Goal: Information Seeking & Learning: Learn about a topic

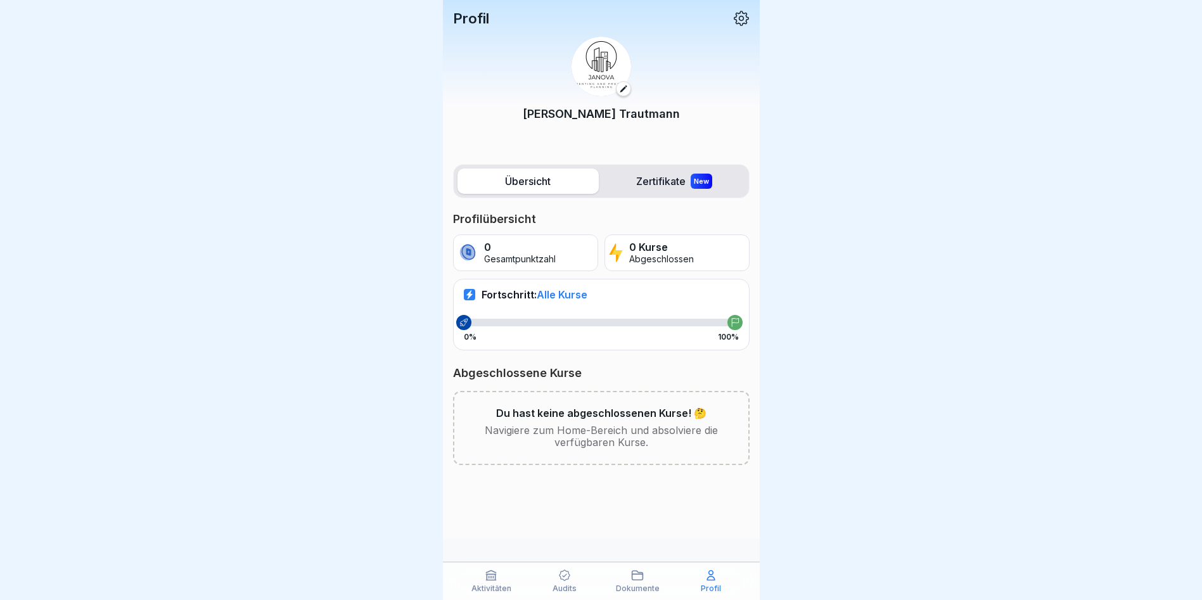
click at [565, 590] on p "Audits" at bounding box center [564, 588] width 24 height 9
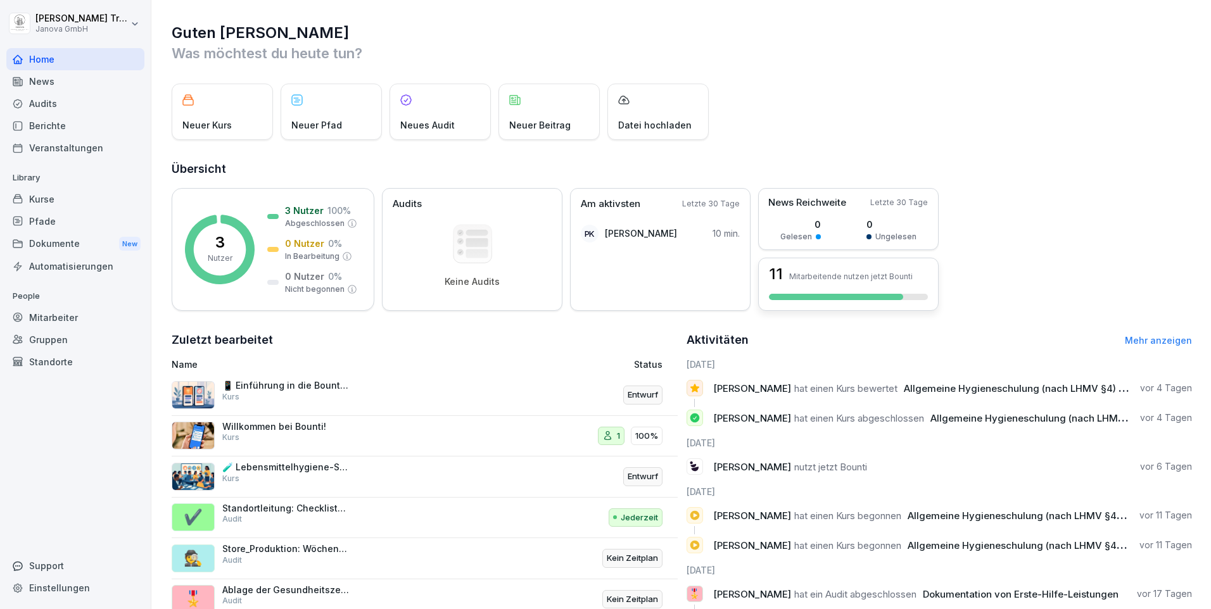
click at [869, 269] on div "11 Mitarbeitende nutzen jetzt Bounti" at bounding box center [848, 274] width 159 height 15
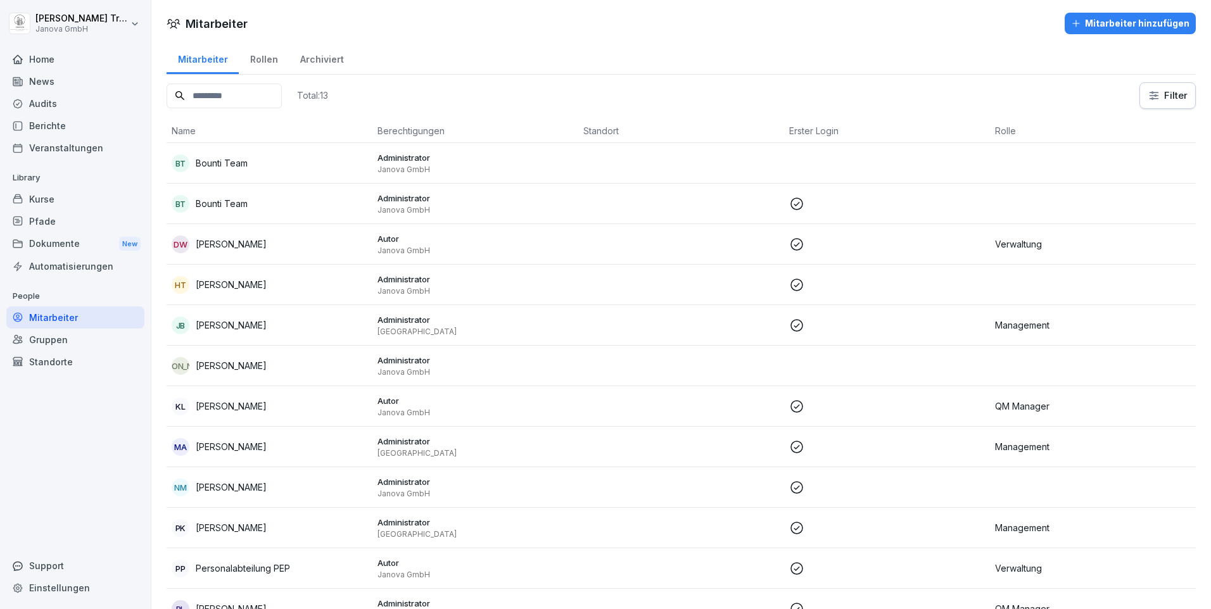
click at [45, 80] on div "News" at bounding box center [75, 81] width 138 height 22
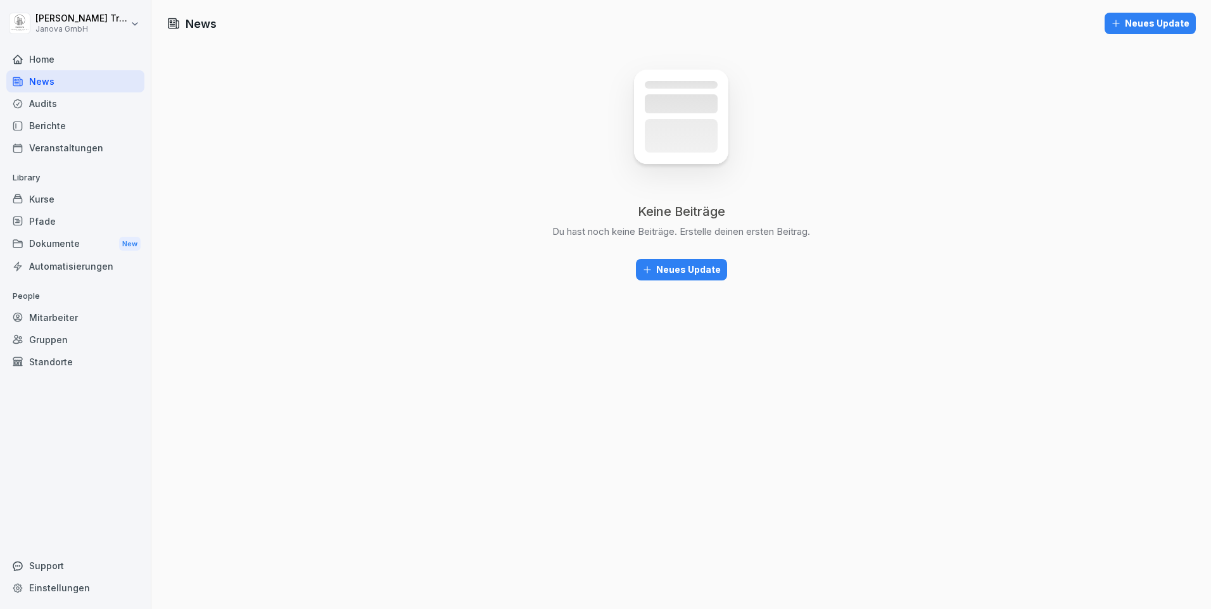
click at [45, 106] on div "Audits" at bounding box center [75, 103] width 138 height 22
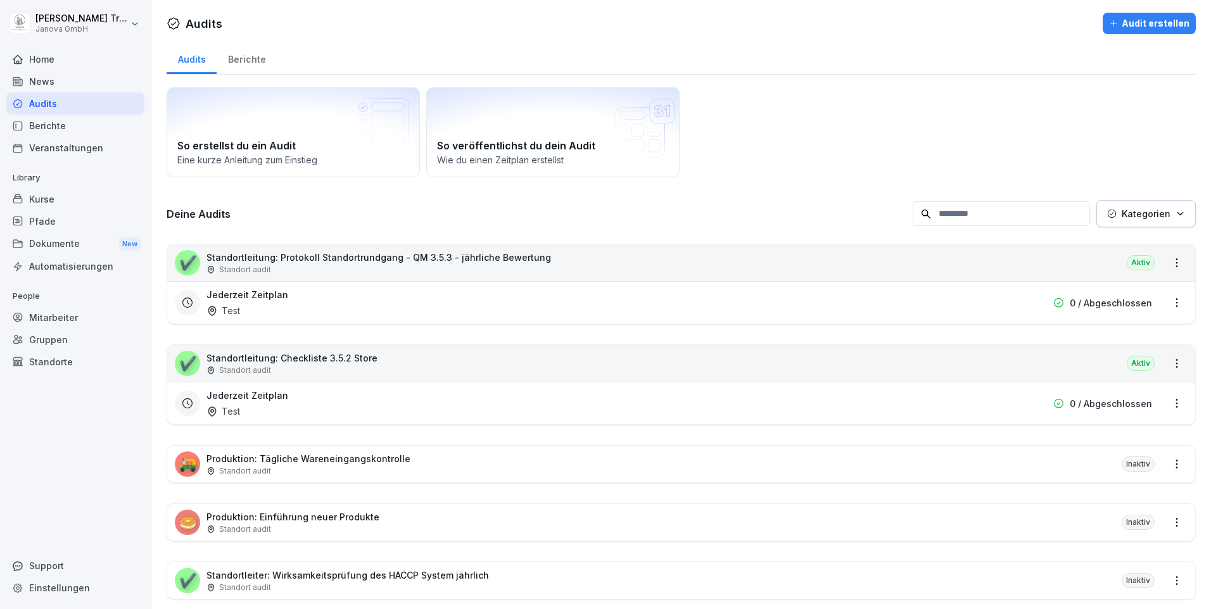
click at [59, 362] on div "Standorte" at bounding box center [75, 362] width 138 height 22
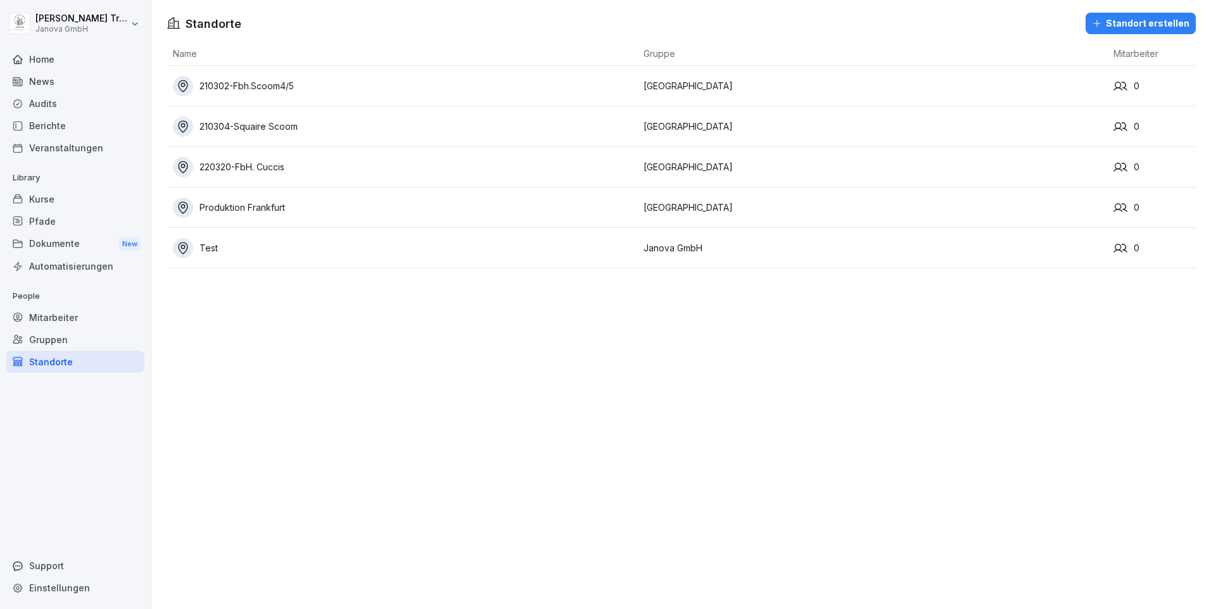
click at [50, 341] on div "Gruppen" at bounding box center [75, 340] width 138 height 22
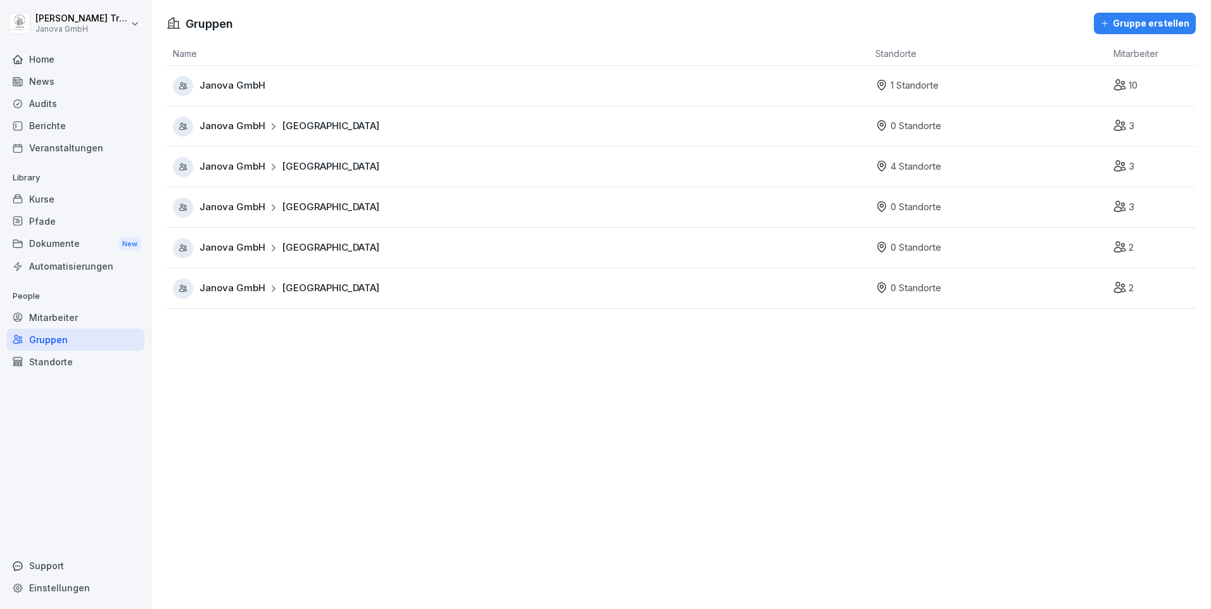
click at [257, 90] on span "Janova GmbH" at bounding box center [233, 86] width 66 height 15
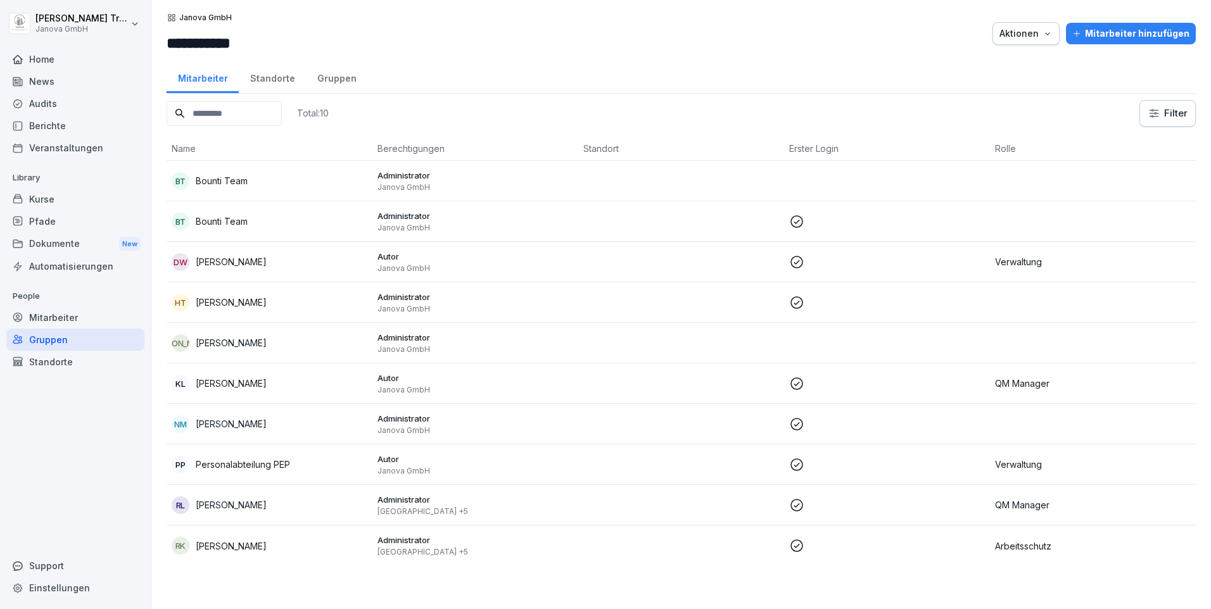
click at [271, 72] on div "Standorte" at bounding box center [272, 77] width 67 height 32
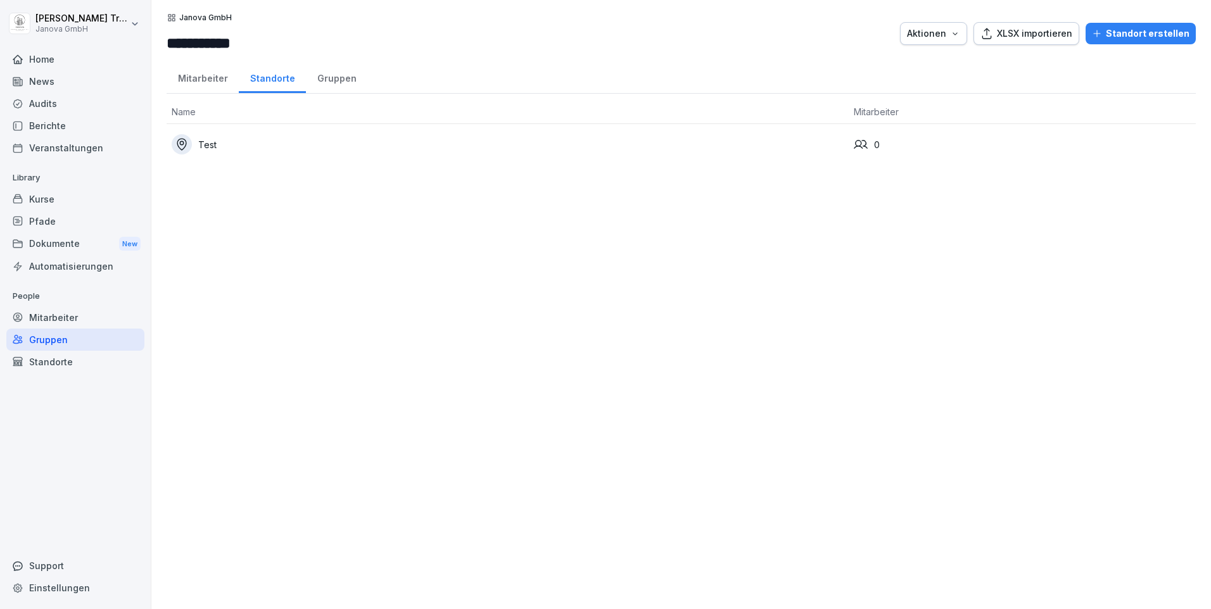
click at [45, 340] on div "Gruppen" at bounding box center [75, 340] width 138 height 22
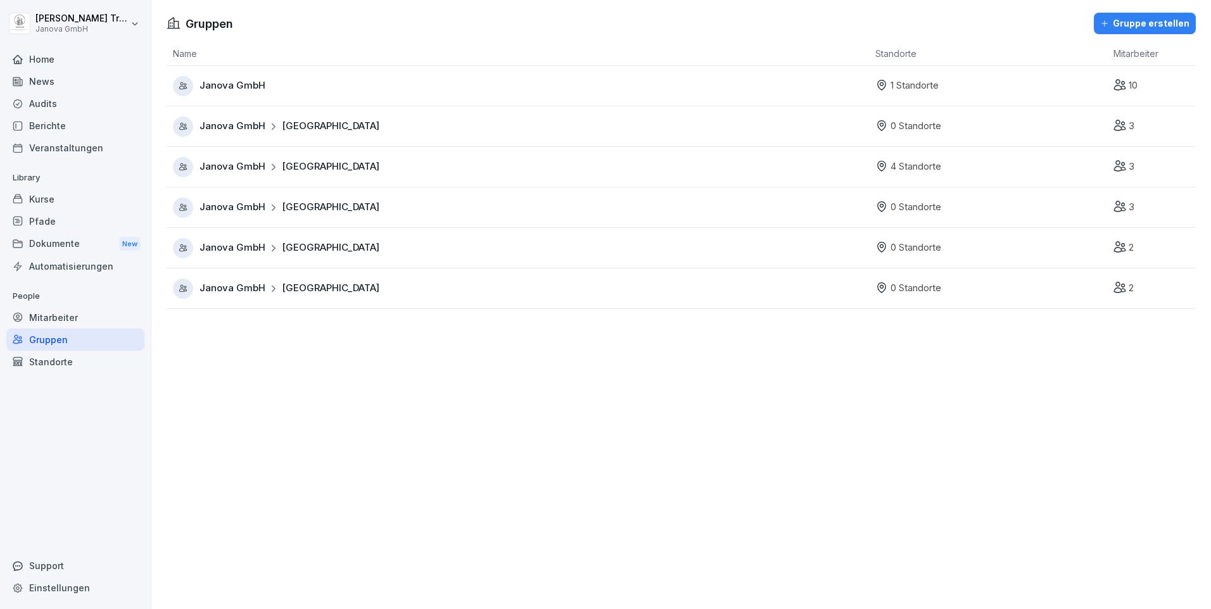
click at [217, 158] on div "Janova GmbH Frankfurt" at bounding box center [521, 167] width 696 height 20
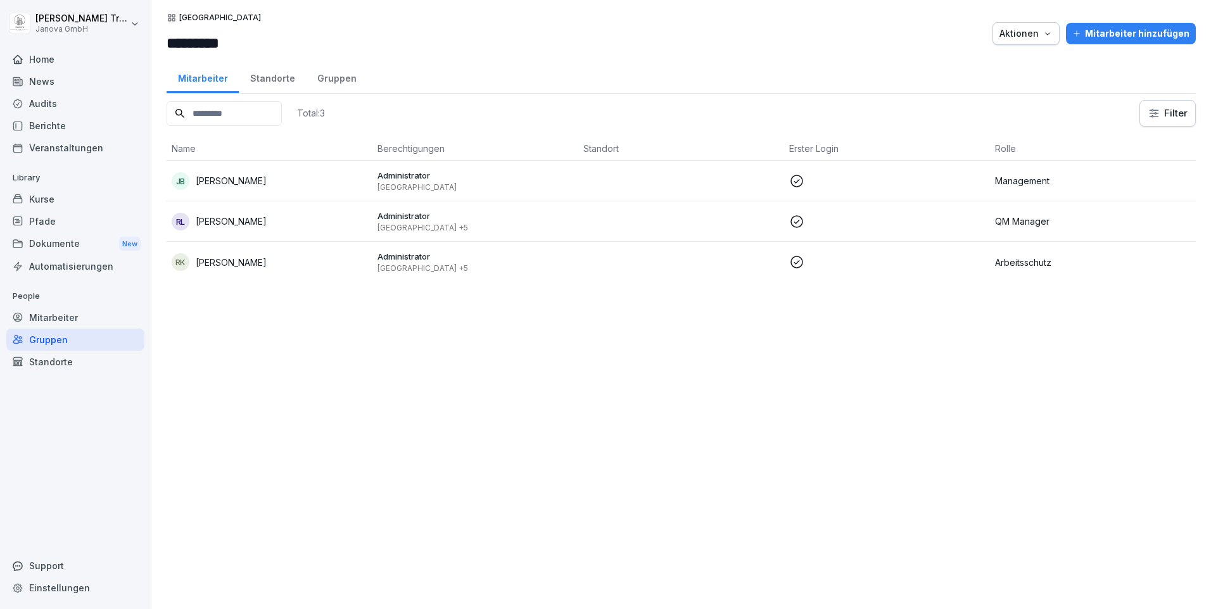
click at [281, 82] on div "Standorte" at bounding box center [272, 77] width 67 height 32
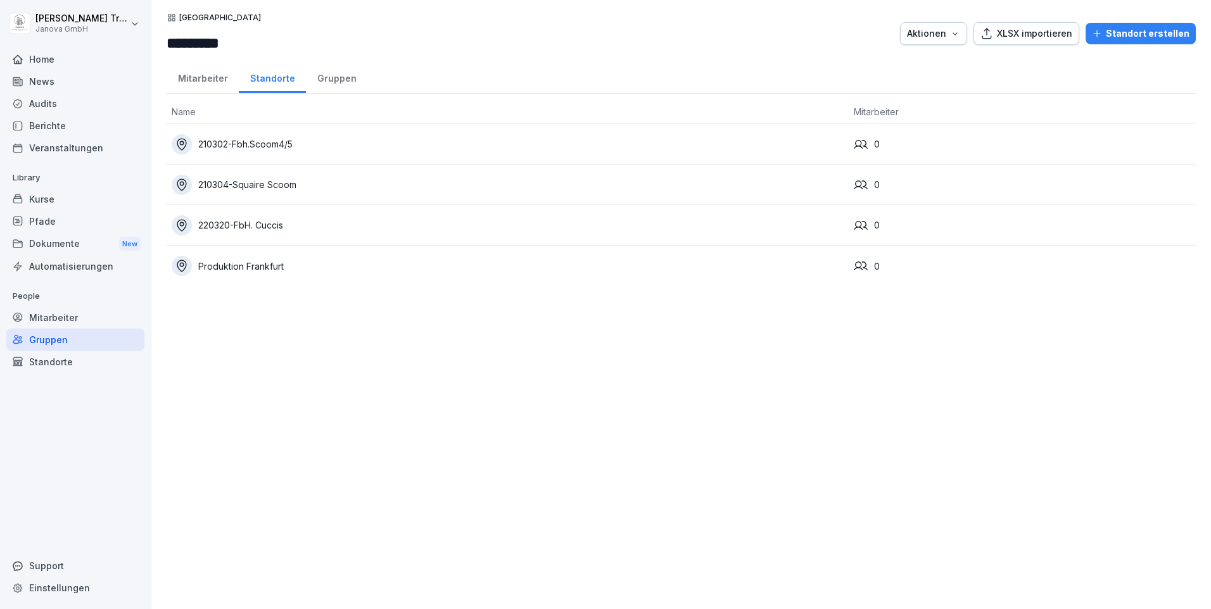
click at [322, 80] on div "Gruppen" at bounding box center [336, 77] width 61 height 32
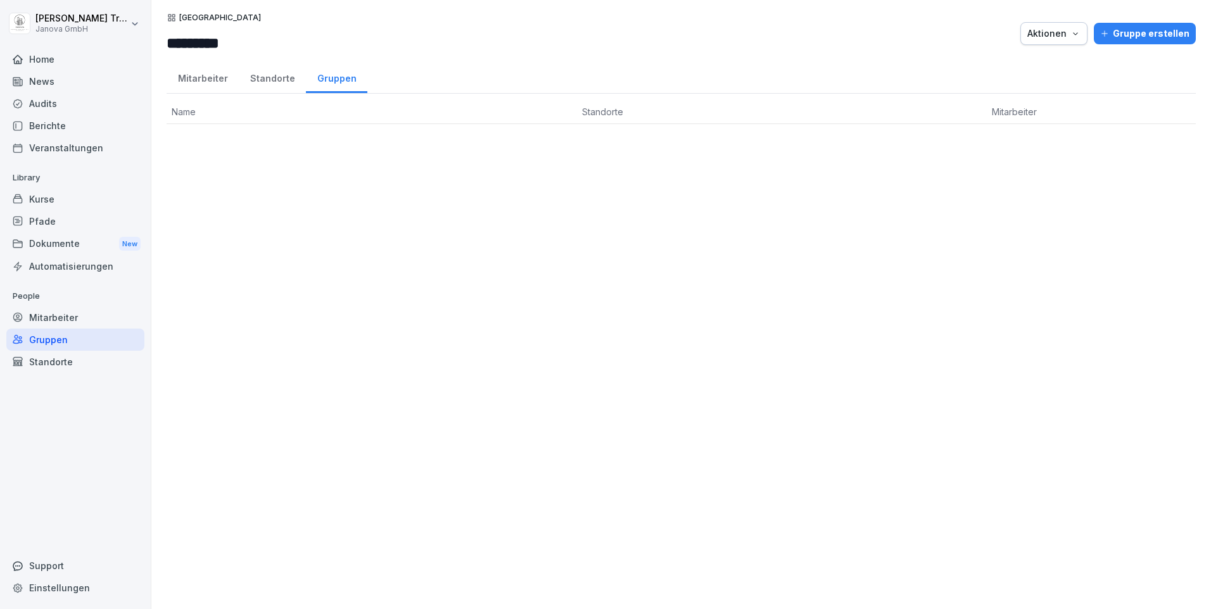
click at [1129, 38] on div "Gruppe erstellen" at bounding box center [1144, 34] width 89 height 14
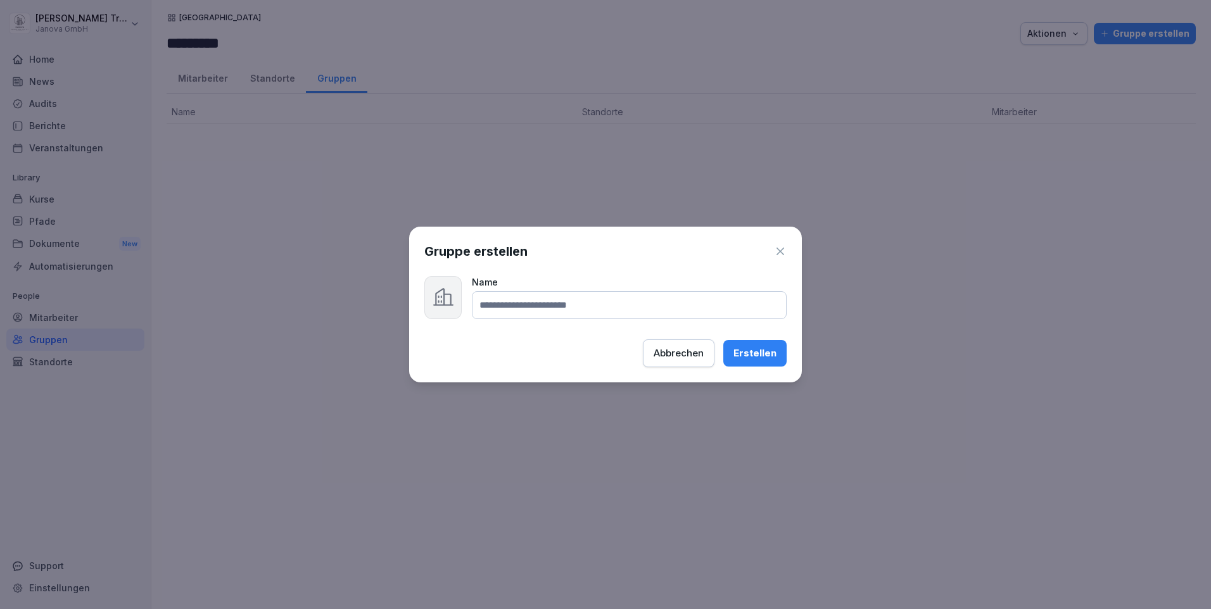
click at [701, 356] on div "Abbrechen" at bounding box center [679, 353] width 50 height 14
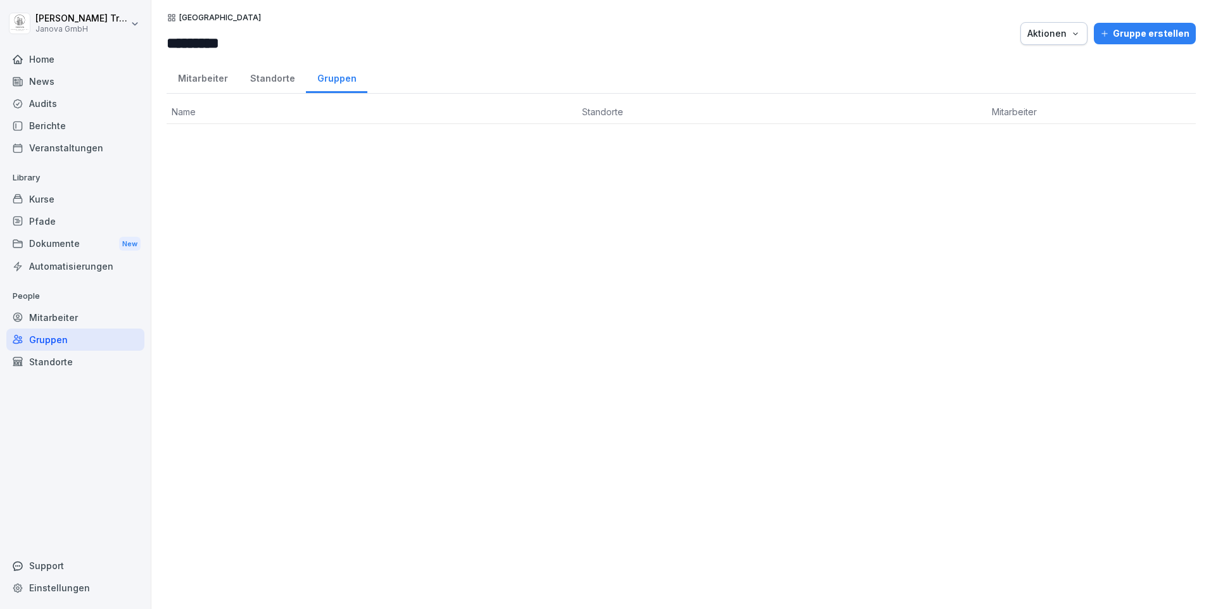
click at [58, 352] on div "Standorte" at bounding box center [75, 362] width 138 height 22
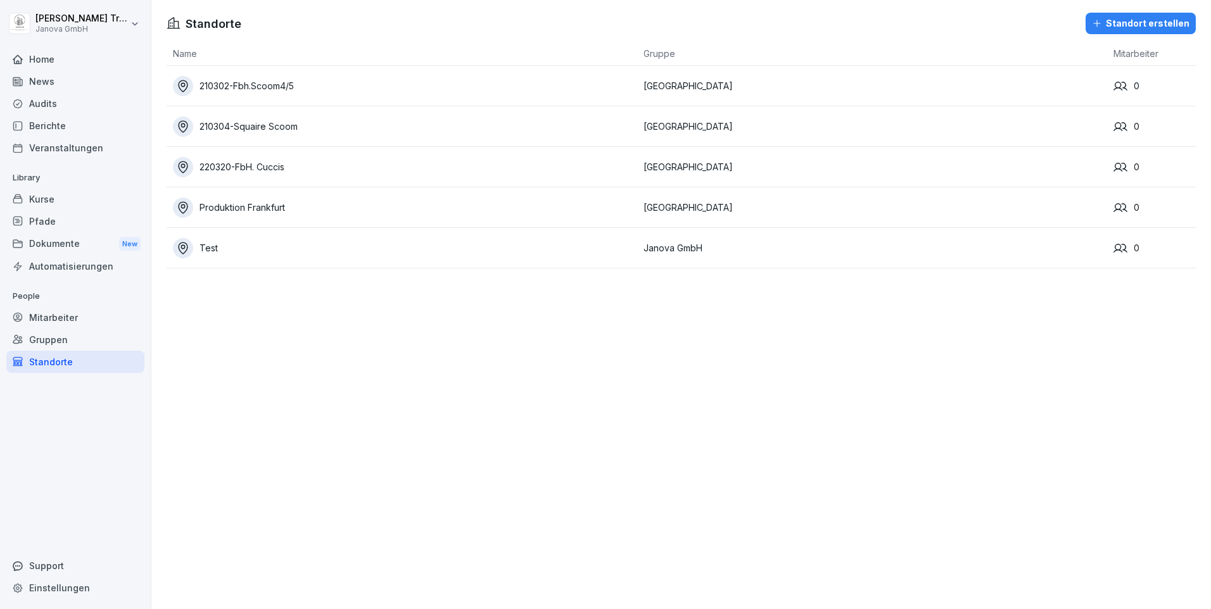
click at [42, 337] on div "Gruppen" at bounding box center [75, 340] width 138 height 22
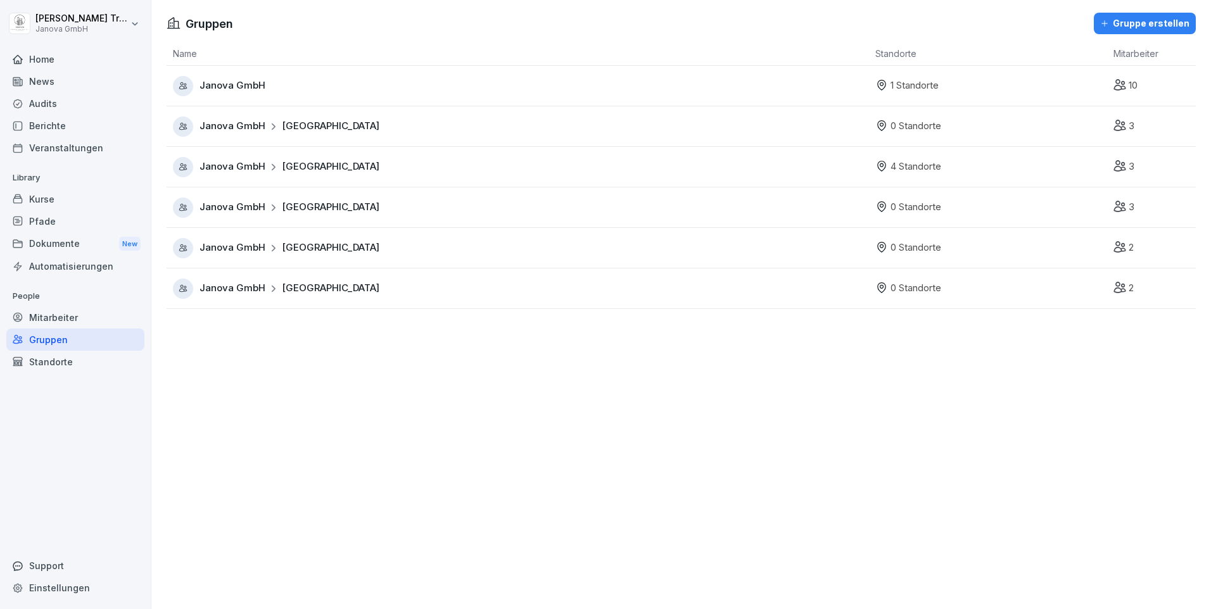
click at [51, 317] on div "Mitarbeiter" at bounding box center [75, 318] width 138 height 22
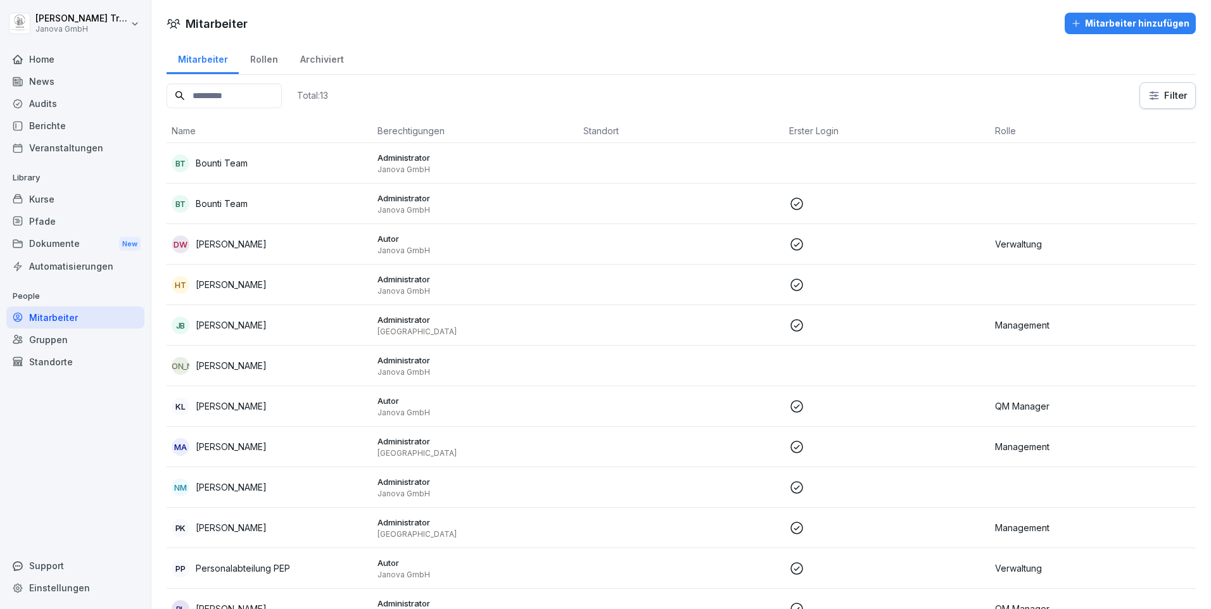
click at [272, 60] on div "Rollen" at bounding box center [264, 58] width 50 height 32
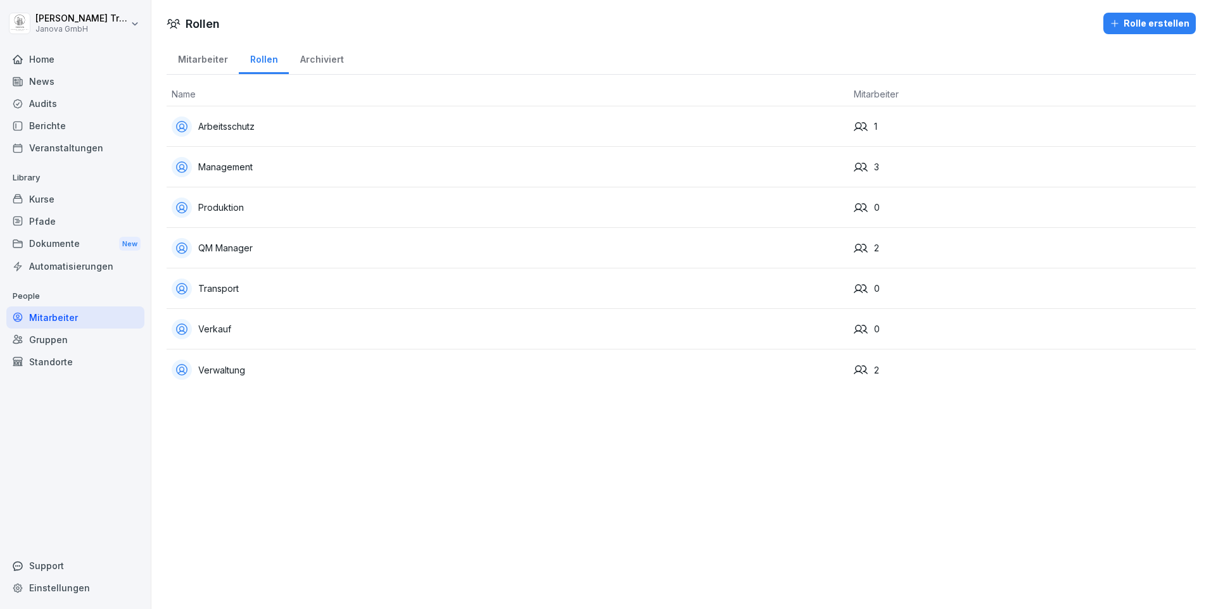
click at [247, 127] on div "Arbeitsschutz" at bounding box center [508, 127] width 672 height 20
click at [217, 169] on div "Management" at bounding box center [508, 167] width 672 height 20
click at [214, 246] on div "QM Manager" at bounding box center [508, 248] width 672 height 20
click at [222, 372] on div "Verwaltung" at bounding box center [508, 370] width 672 height 20
click at [195, 59] on div "Mitarbeiter" at bounding box center [203, 58] width 72 height 32
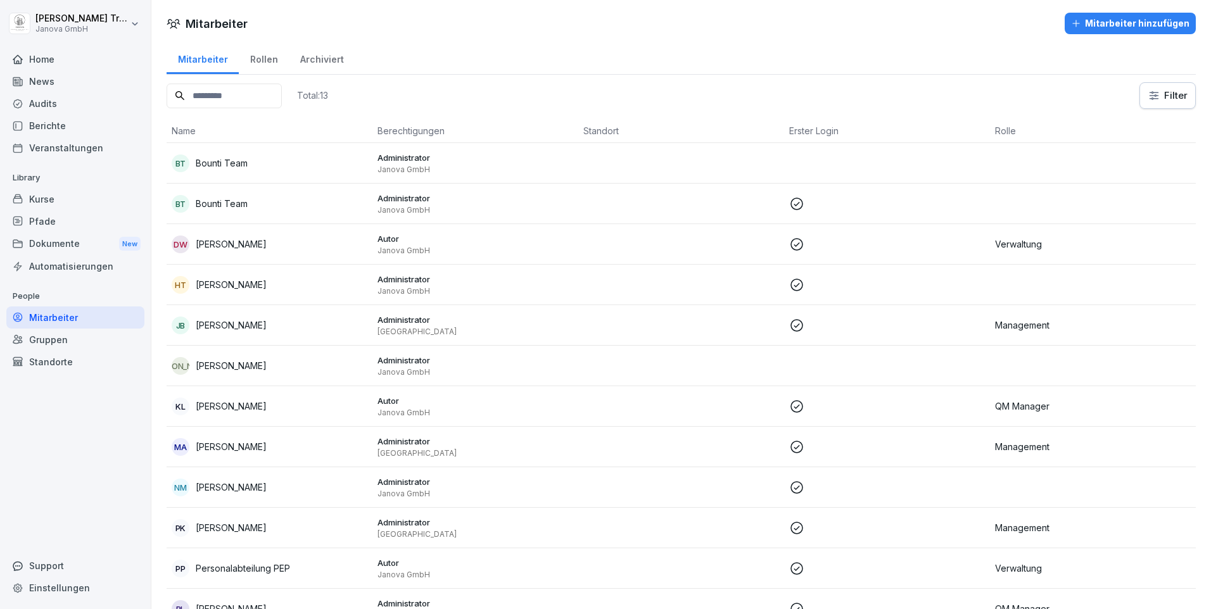
click at [56, 336] on div "Gruppen" at bounding box center [75, 340] width 138 height 22
click at [56, 357] on div "Standorte" at bounding box center [75, 362] width 138 height 22
click at [53, 339] on div "Gruppen" at bounding box center [75, 340] width 138 height 22
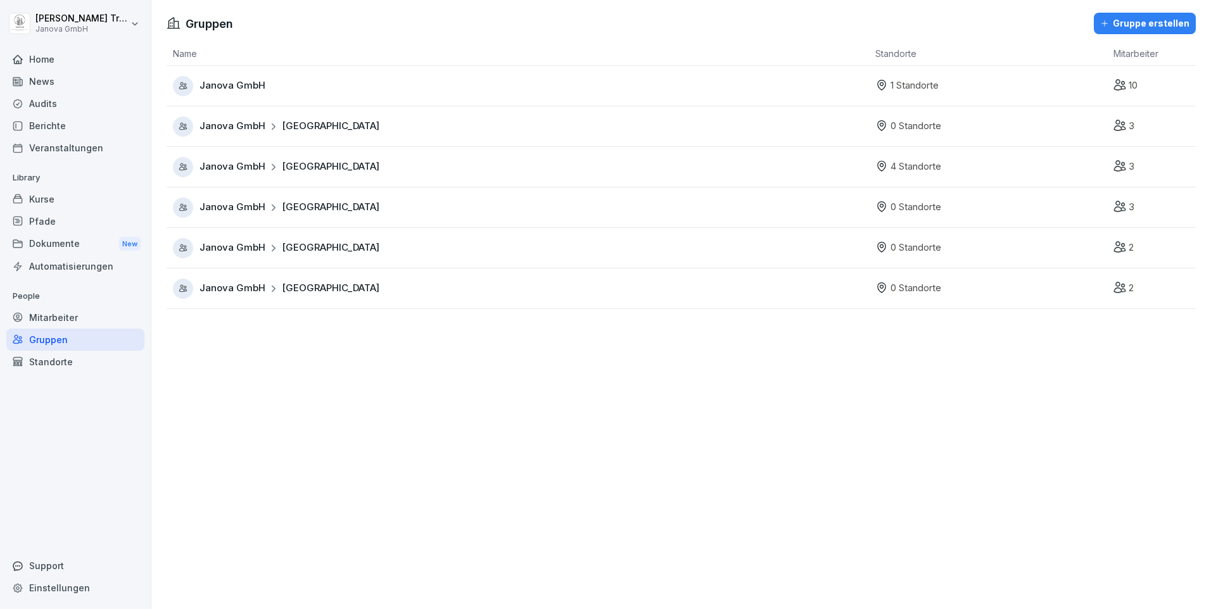
click at [288, 252] on span "Köln" at bounding box center [331, 248] width 98 height 15
click at [315, 209] on span "Hamburg" at bounding box center [331, 207] width 98 height 15
click at [28, 26] on html "Heiko Trautmann Janova GmbH Home News Audits Berichte Veranstaltungen Library K…" at bounding box center [605, 304] width 1211 height 609
click at [56, 53] on div "Einstellungen" at bounding box center [80, 56] width 125 height 23
select select "**"
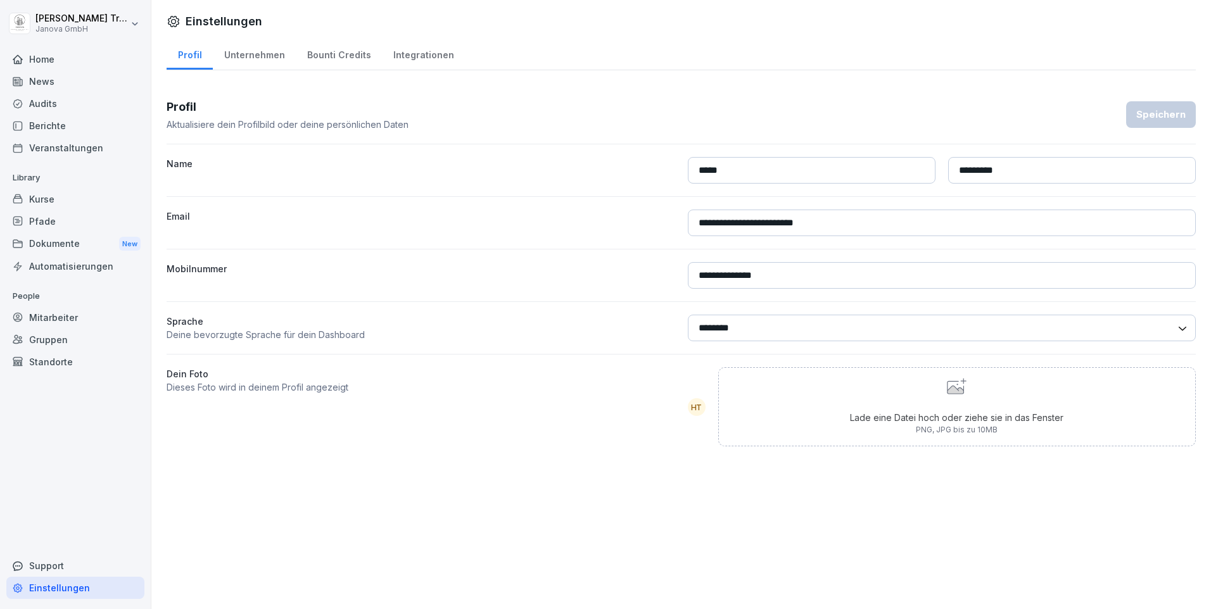
click at [267, 51] on div "Unternehmen" at bounding box center [254, 53] width 83 height 32
select select "**"
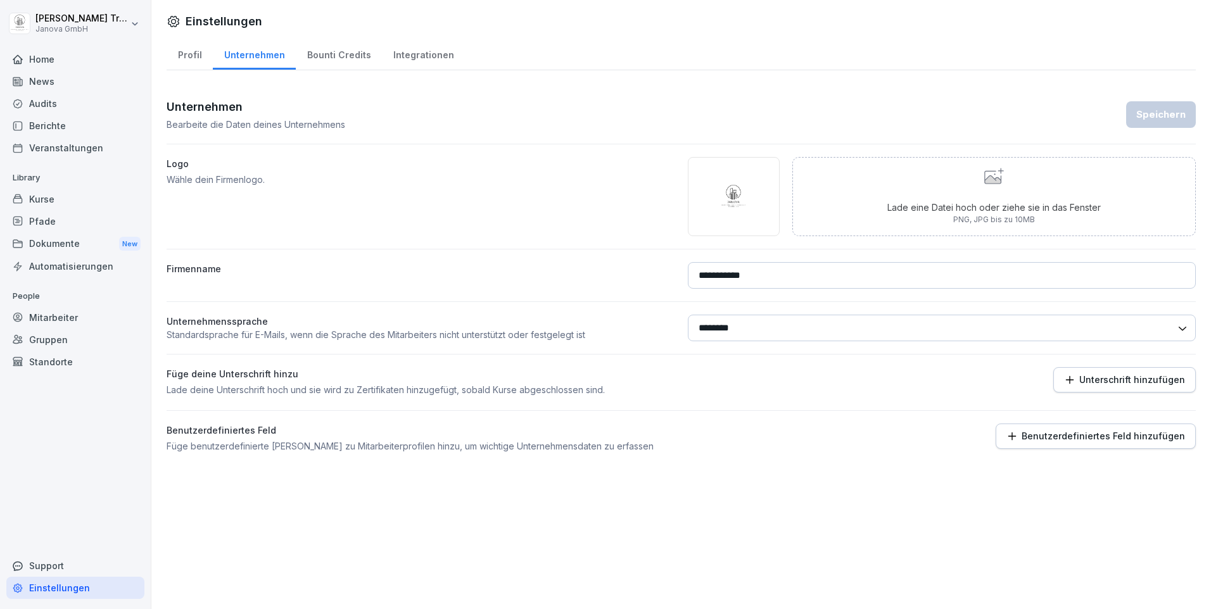
click at [1118, 432] on p "Benutzerdefiniertes Feld hinzufügen" at bounding box center [1103, 436] width 163 height 10
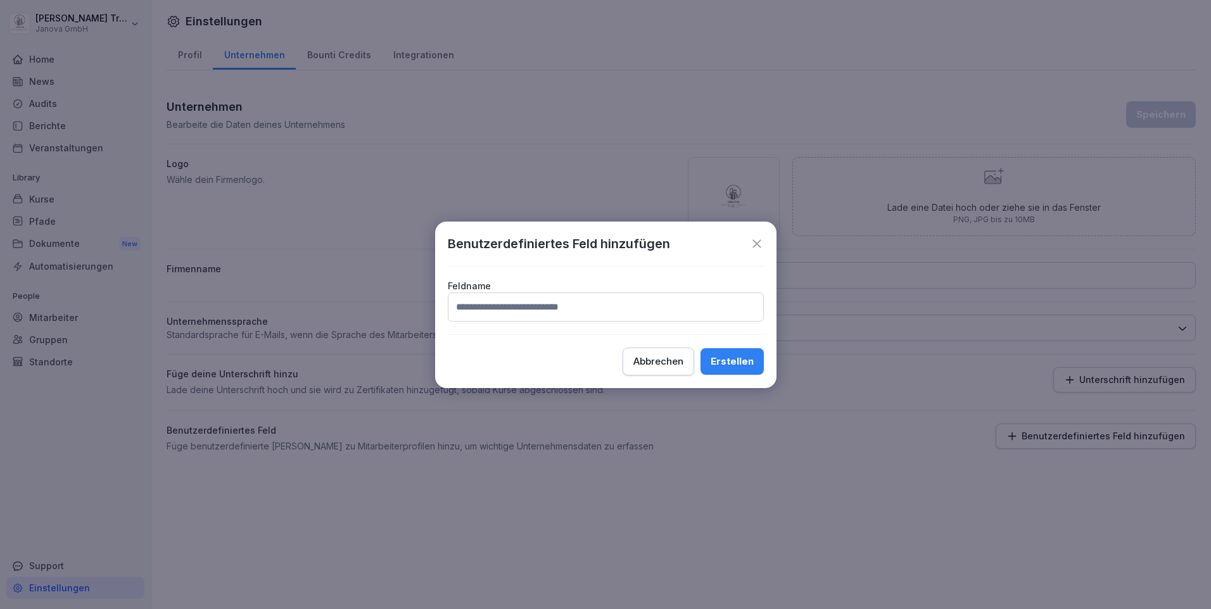
click at [678, 363] on div "Abbrechen" at bounding box center [658, 362] width 50 height 14
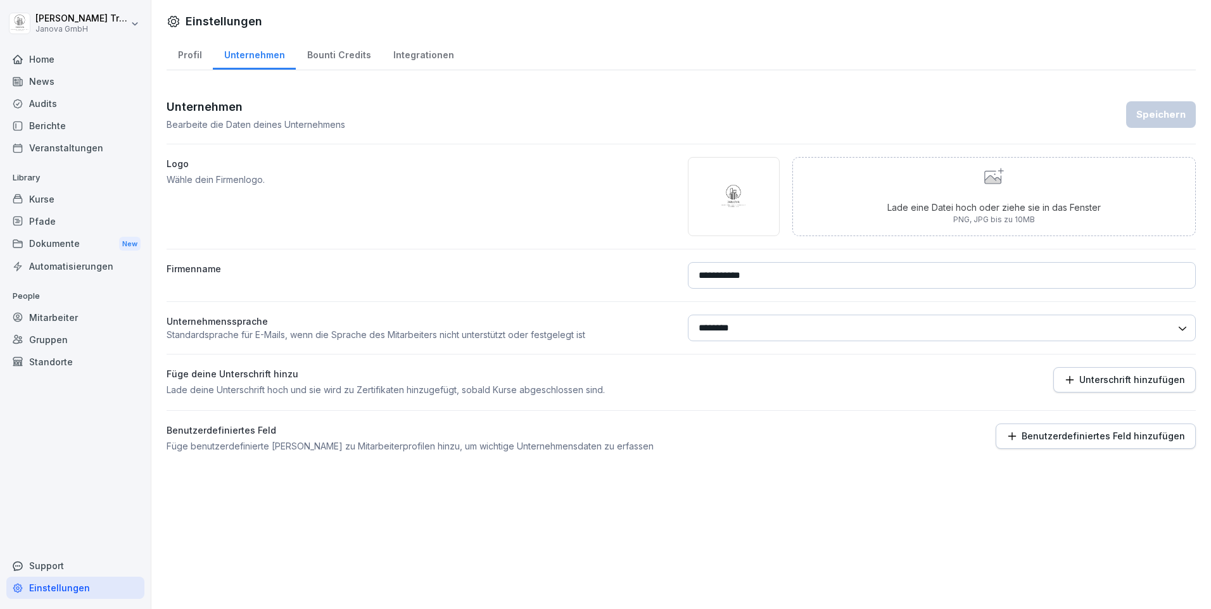
click at [331, 51] on div "Bounti Credits" at bounding box center [339, 53] width 86 height 32
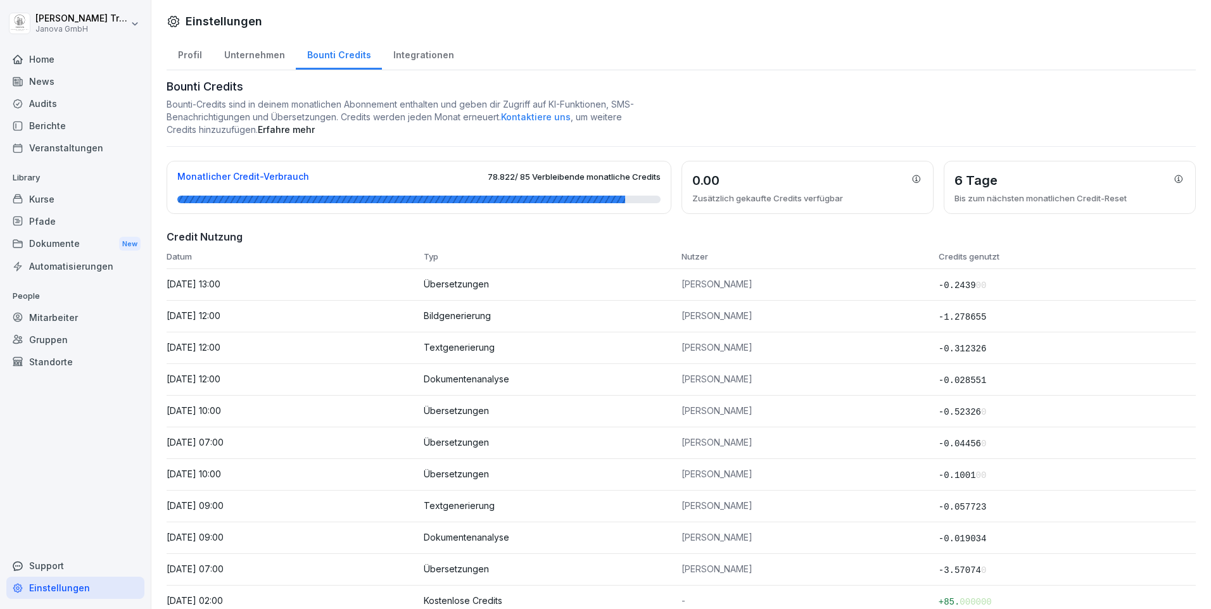
click at [407, 46] on div "Integrationen" at bounding box center [423, 53] width 83 height 32
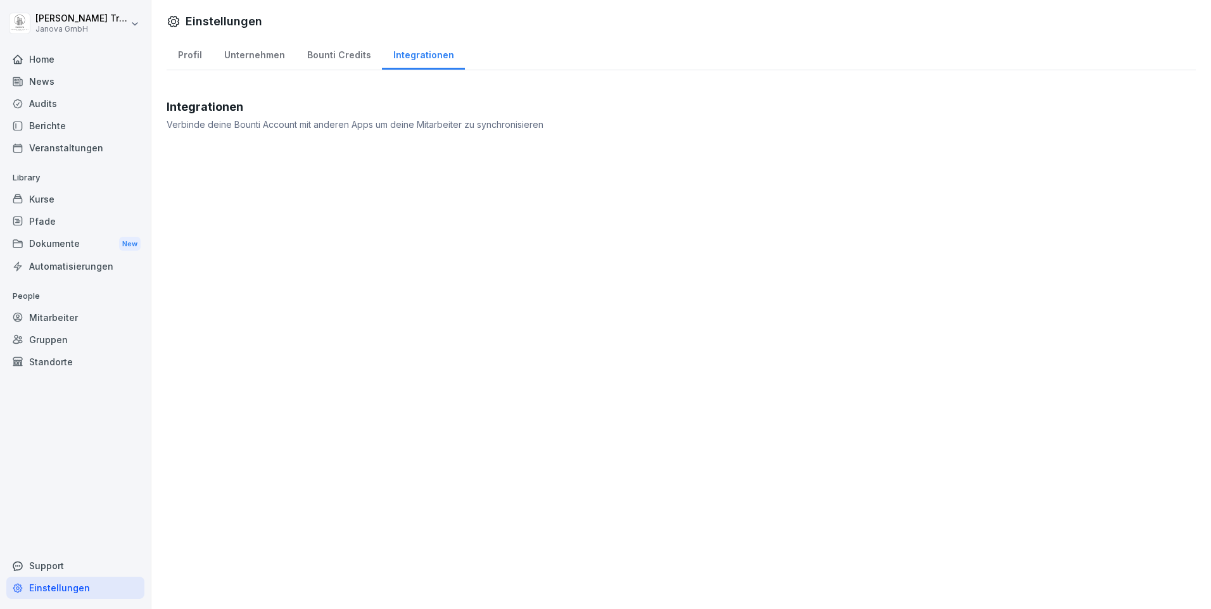
click at [265, 56] on div "Unternehmen" at bounding box center [254, 53] width 83 height 32
select select "**"
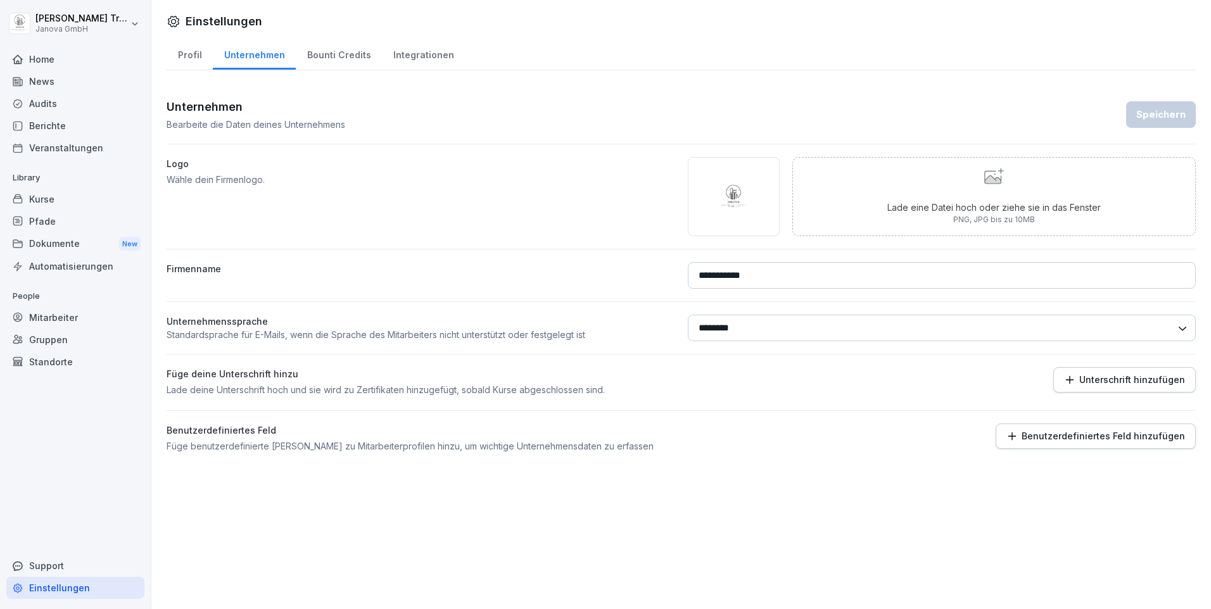
click at [1053, 434] on p "Benutzerdefiniertes Feld hinzufügen" at bounding box center [1103, 436] width 163 height 10
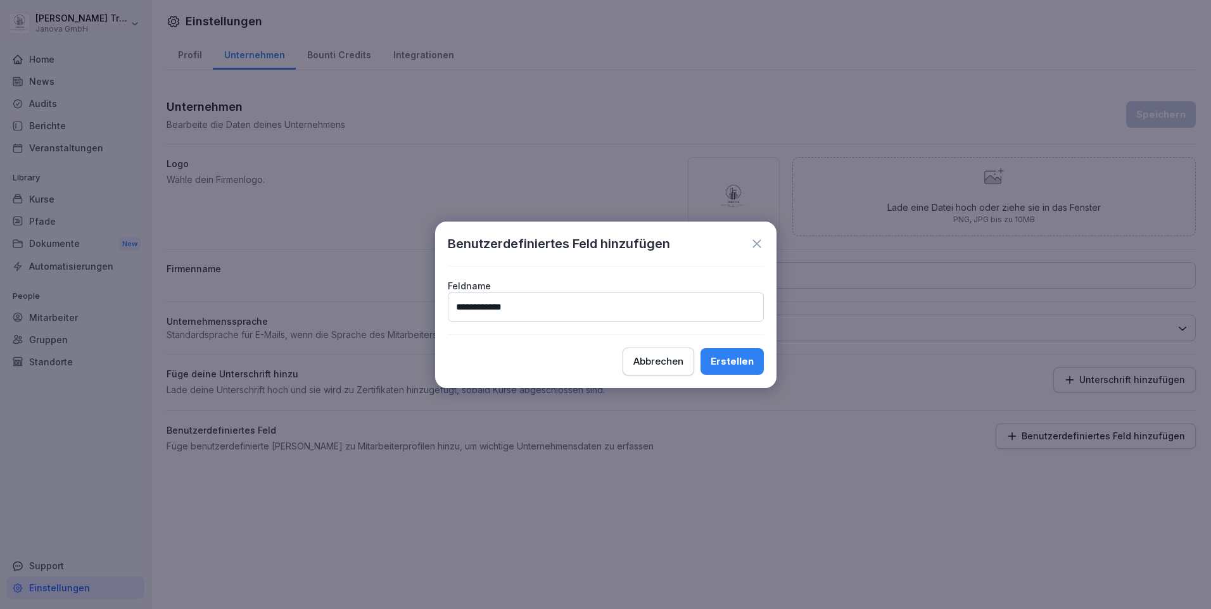
type input "**********"
click at [737, 355] on div "Erstellen" at bounding box center [732, 362] width 43 height 14
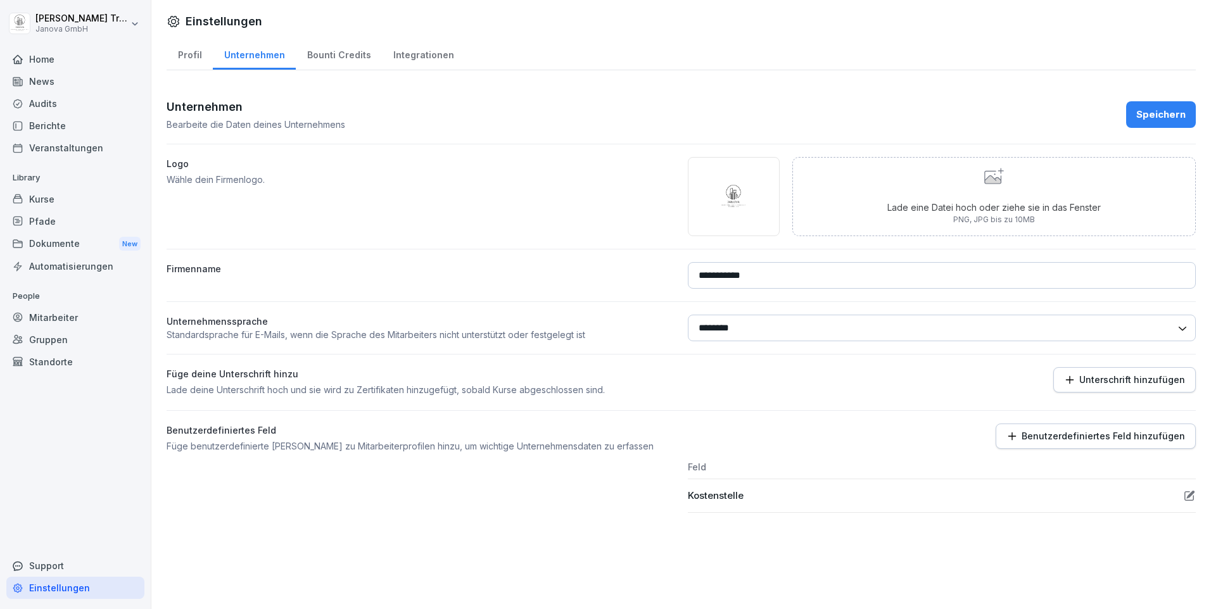
click at [1186, 495] on icon at bounding box center [1190, 495] width 8 height 8
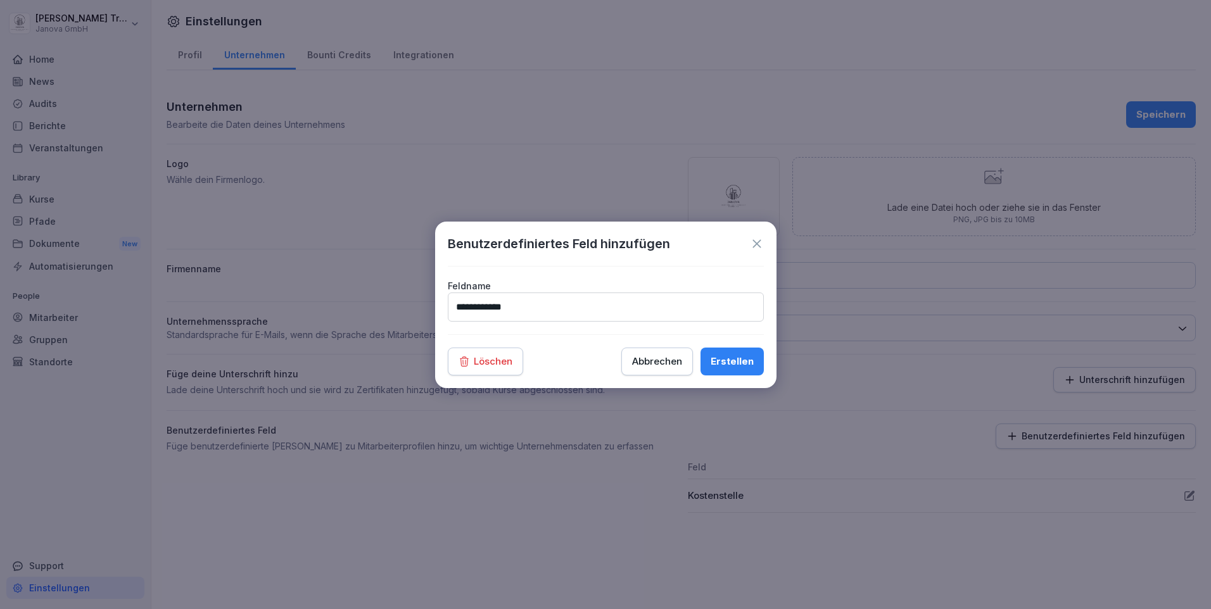
click at [479, 360] on p "Löschen" at bounding box center [493, 362] width 39 height 14
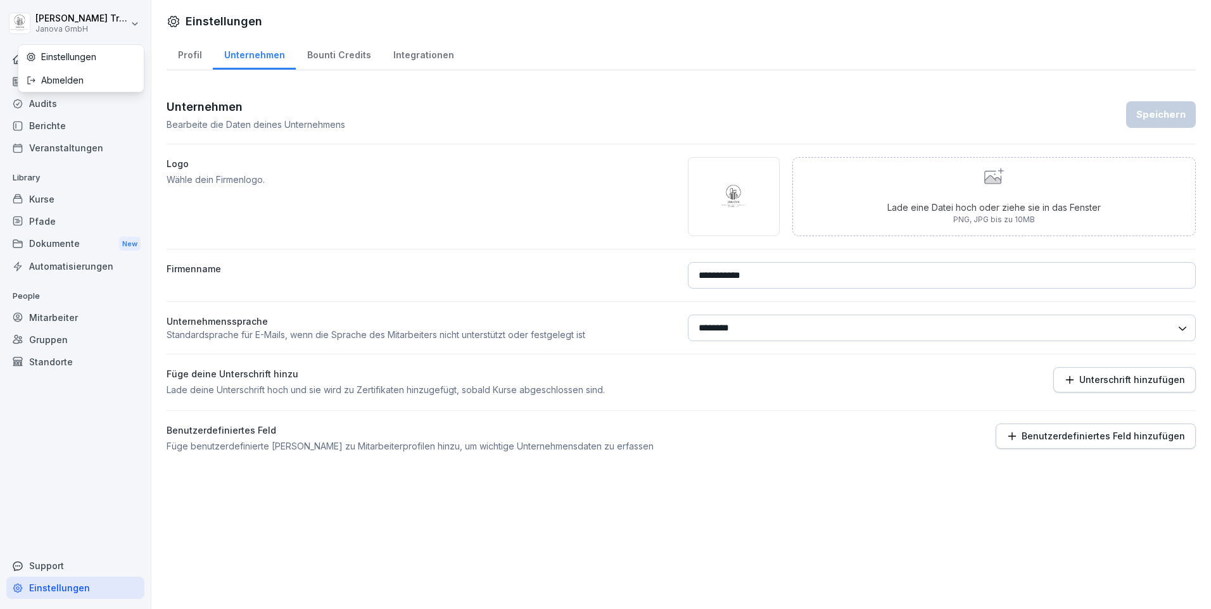
click at [132, 22] on html "**********" at bounding box center [605, 304] width 1211 height 609
click at [193, 54] on html "**********" at bounding box center [605, 304] width 1211 height 609
click at [193, 54] on div "Profil" at bounding box center [190, 53] width 46 height 32
select select "**"
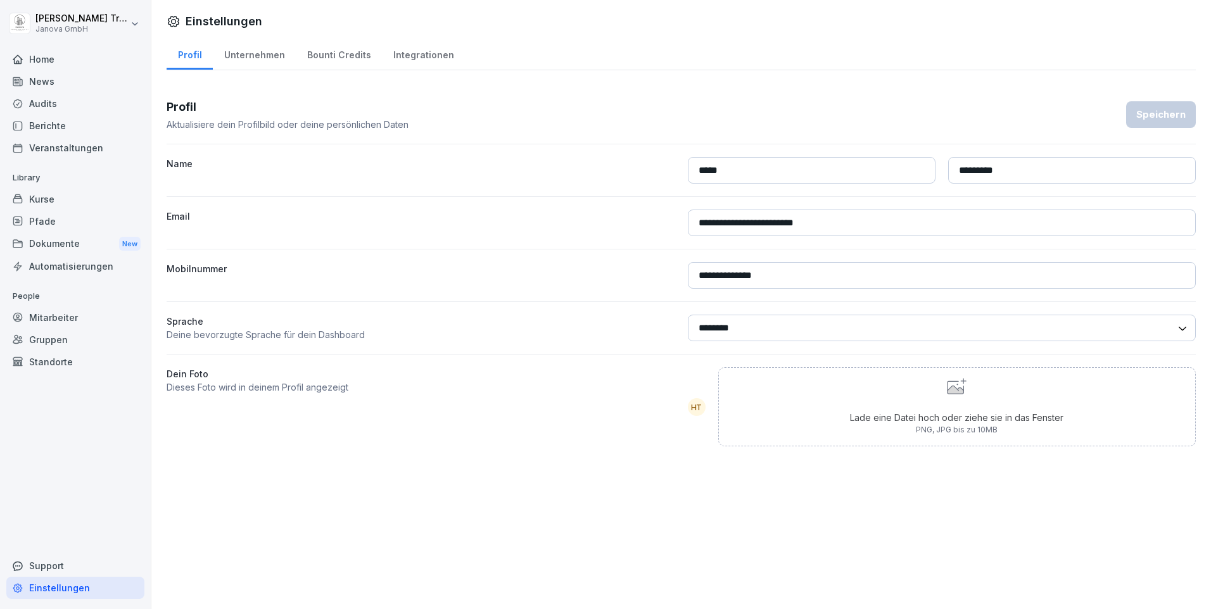
click at [42, 57] on div "Home" at bounding box center [75, 59] width 138 height 22
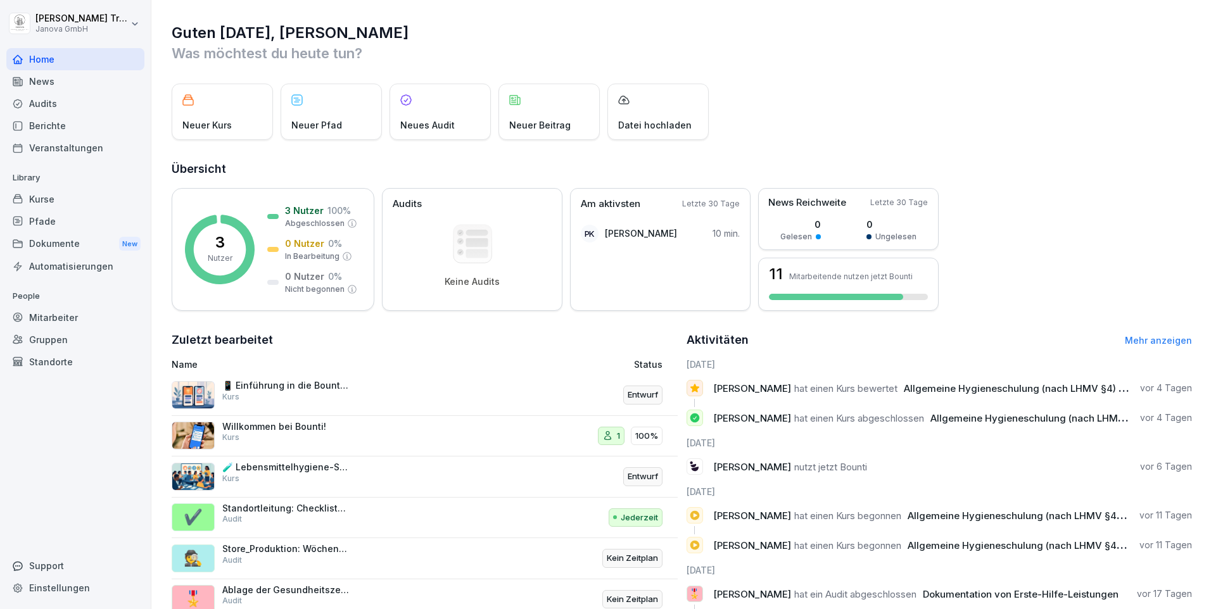
click at [293, 390] on p "📱 Einführung in die Bounti App" at bounding box center [285, 385] width 127 height 11
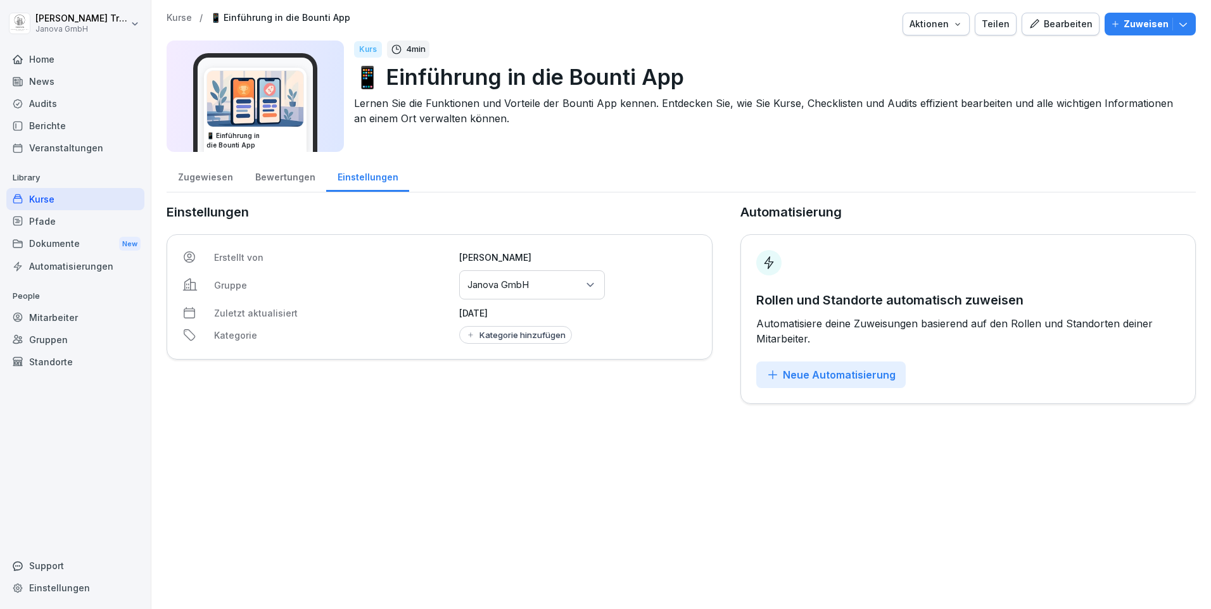
click at [1060, 28] on div "Bearbeiten" at bounding box center [1061, 24] width 64 height 14
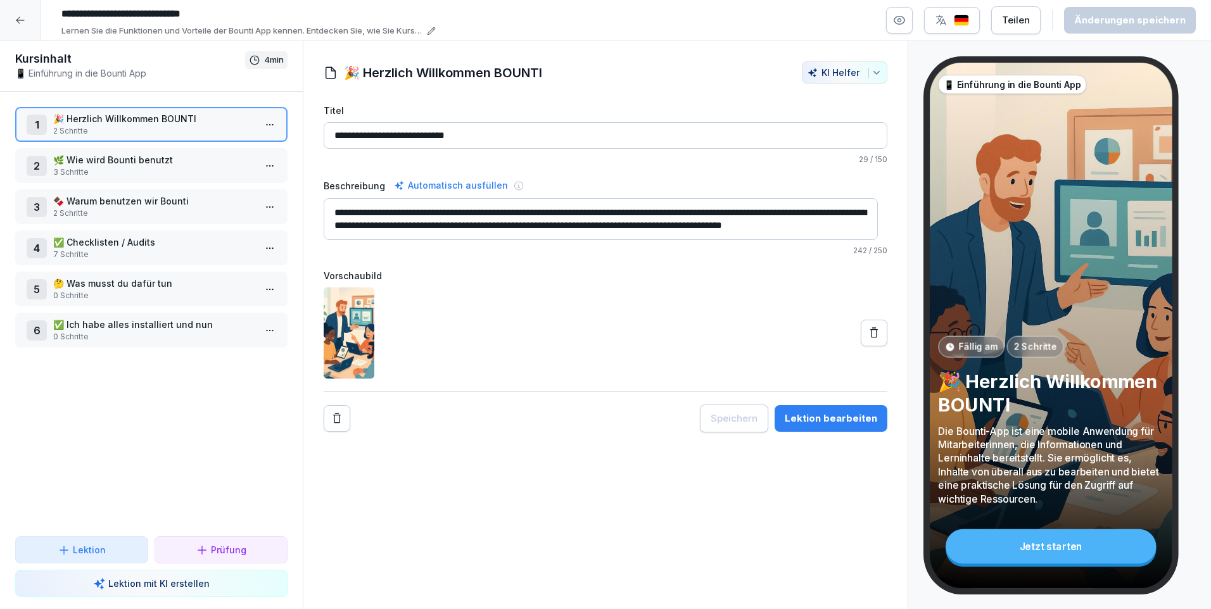
click at [16, 18] on icon at bounding box center [20, 20] width 10 height 10
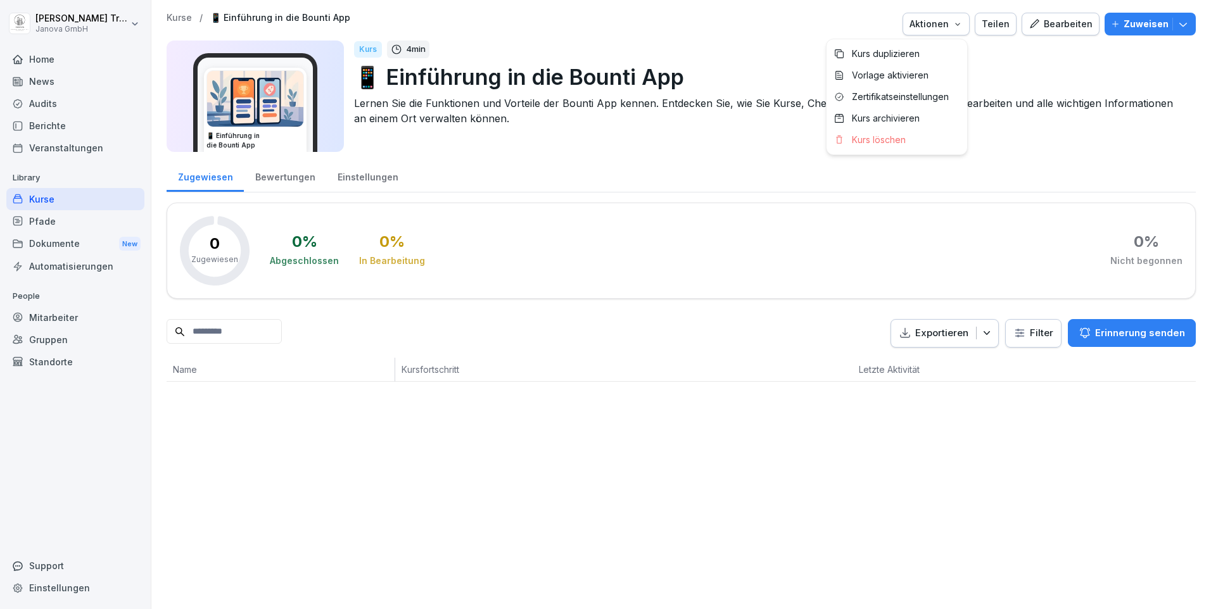
click at [961, 29] on div "Aktionen" at bounding box center [936, 24] width 53 height 14
click at [644, 133] on html "Heiko Trautmann Janova GmbH Home News Audits Berichte Veranstaltungen Library K…" at bounding box center [605, 304] width 1211 height 609
click at [58, 198] on div "Kurse" at bounding box center [75, 199] width 138 height 22
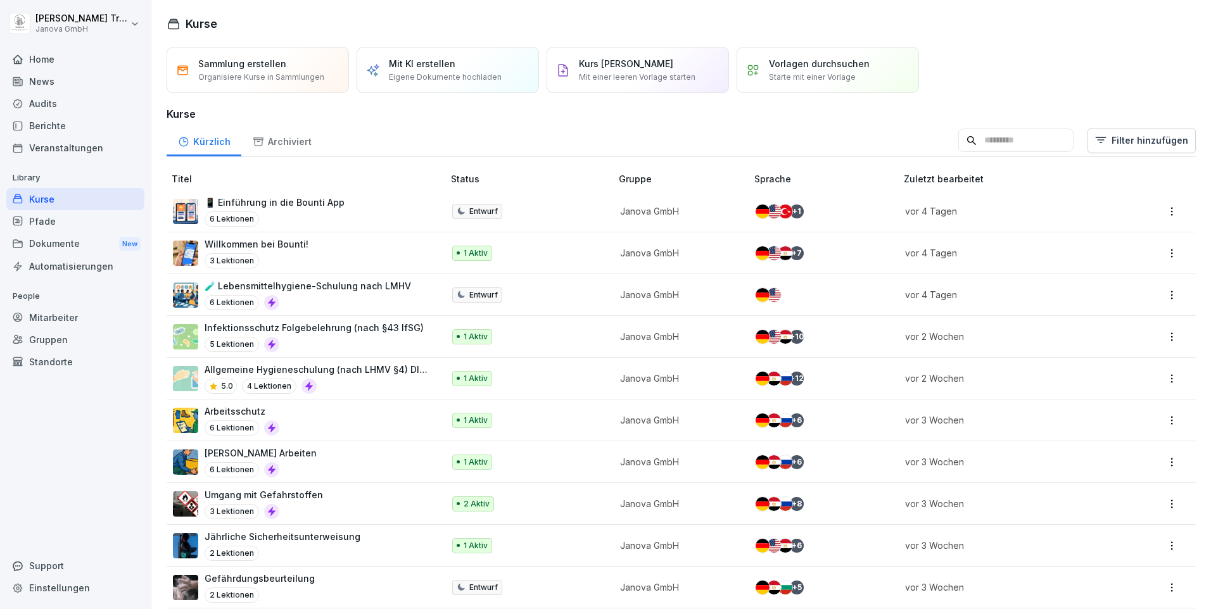
click at [219, 241] on p "Willkommen bei Bounti!" at bounding box center [257, 244] width 104 height 13
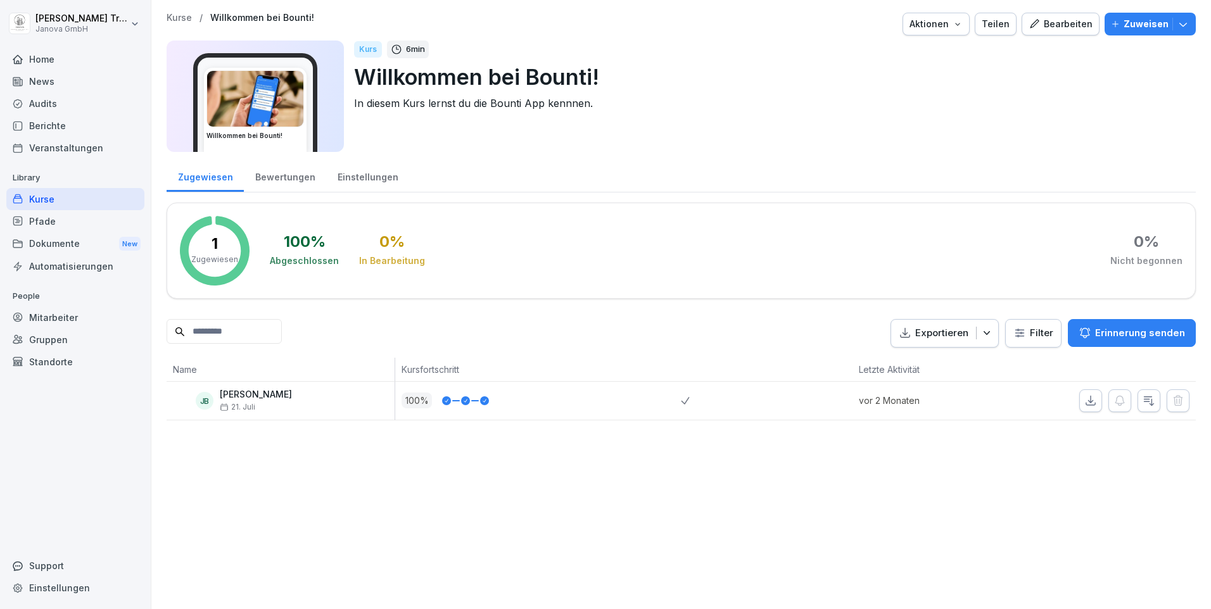
click at [1052, 27] on div "Bearbeiten" at bounding box center [1061, 24] width 64 height 14
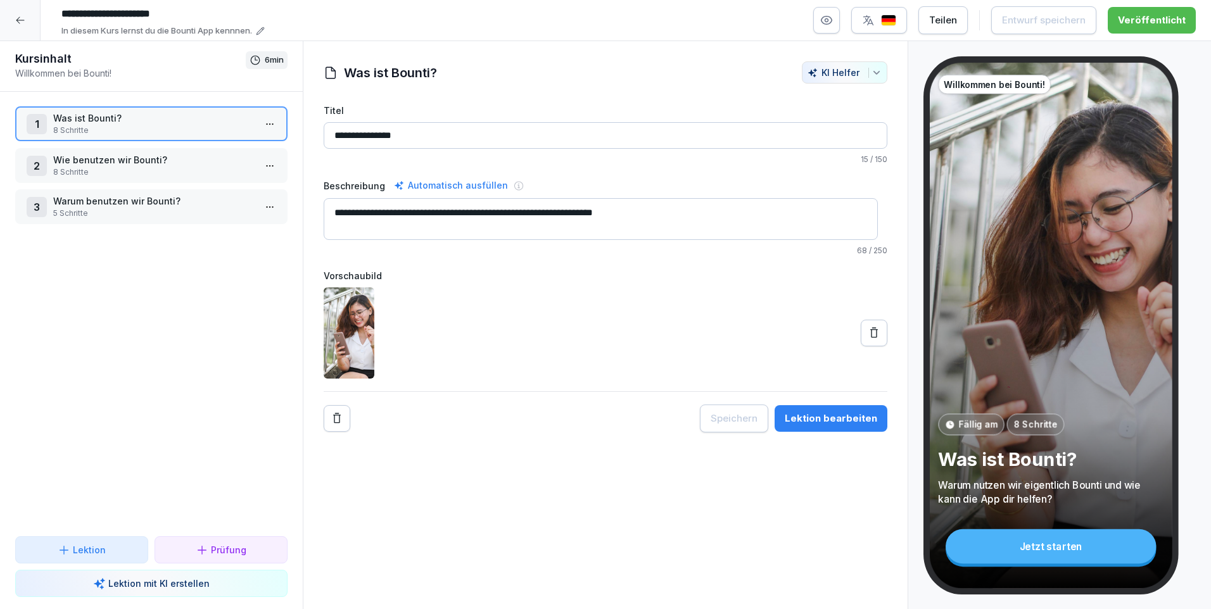
click at [143, 125] on p "8 Schritte" at bounding box center [153, 130] width 201 height 11
click at [143, 125] on p "Was ist Bounti?" at bounding box center [153, 118] width 201 height 13
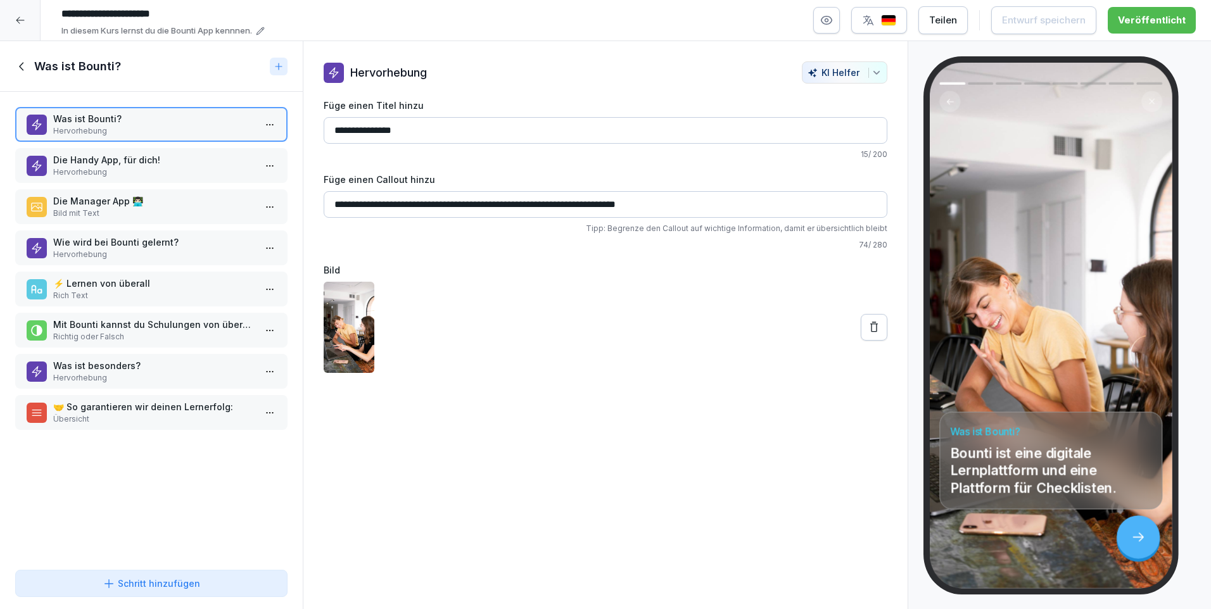
click at [143, 152] on div "Die Handy App, für dich! Hervorhebung" at bounding box center [151, 165] width 272 height 35
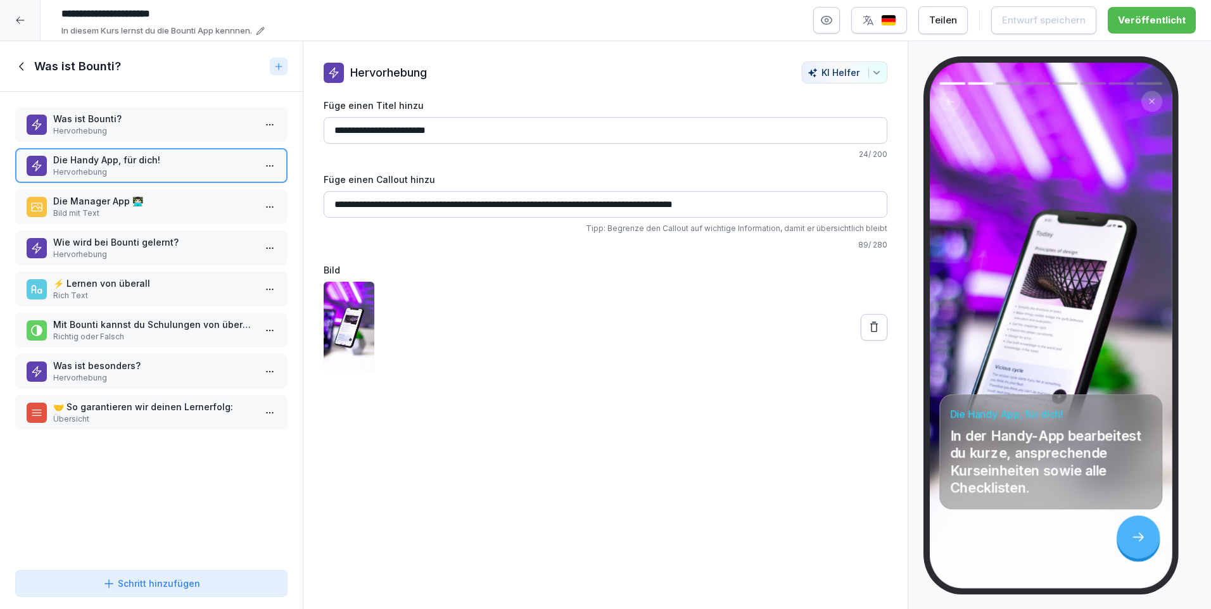
click at [148, 201] on p "Die Manager App 👨🏻‍💻" at bounding box center [153, 200] width 201 height 13
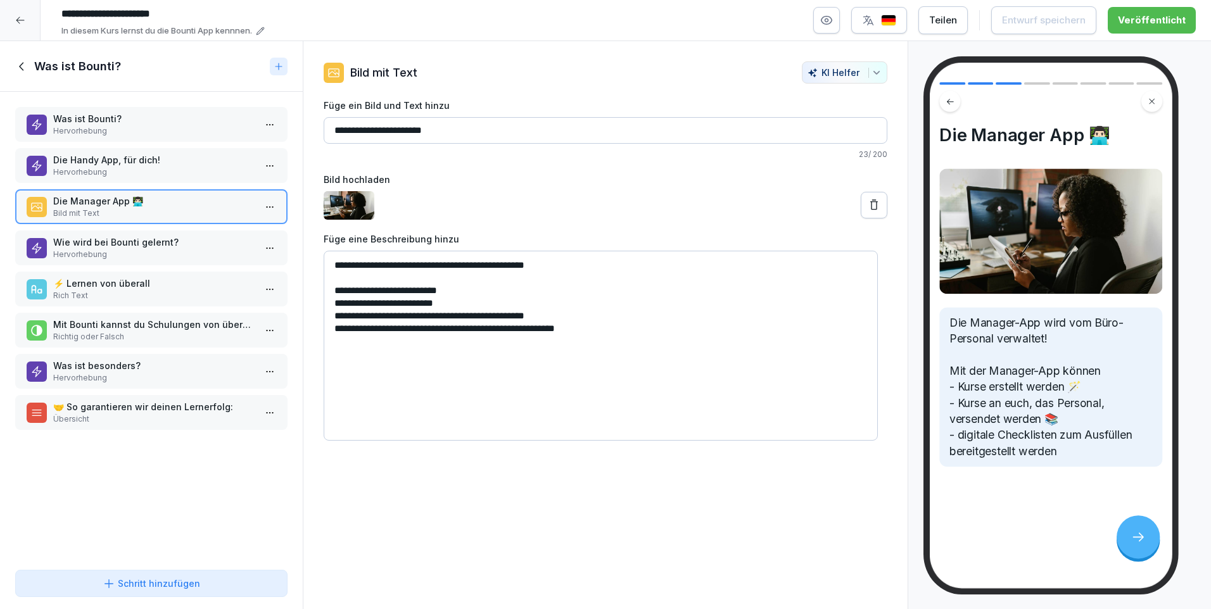
click at [162, 243] on p "Wie wird bei Bounti gelernt?" at bounding box center [153, 242] width 201 height 13
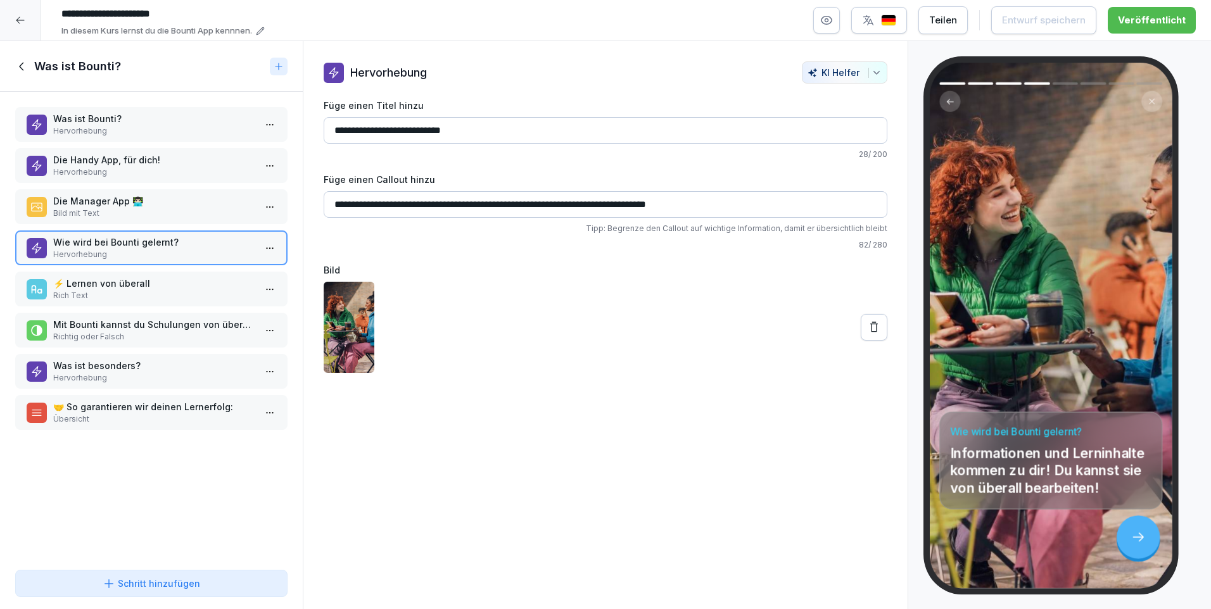
click at [24, 70] on icon at bounding box center [22, 67] width 14 height 14
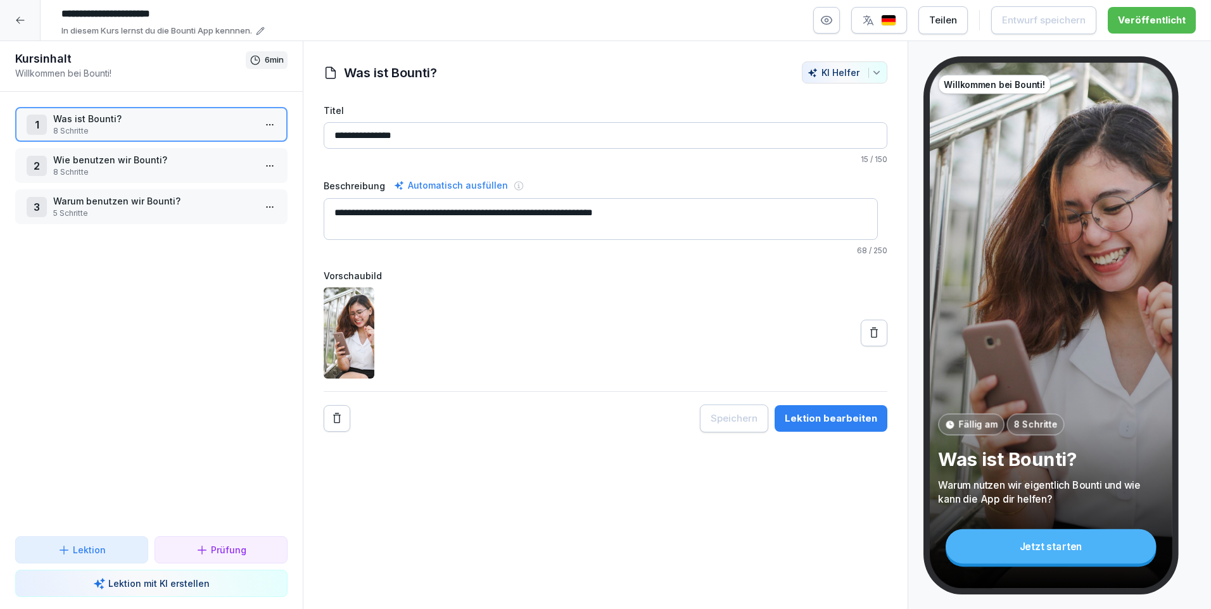
click at [107, 201] on p "Warum benutzen wir Bounti?" at bounding box center [153, 200] width 201 height 13
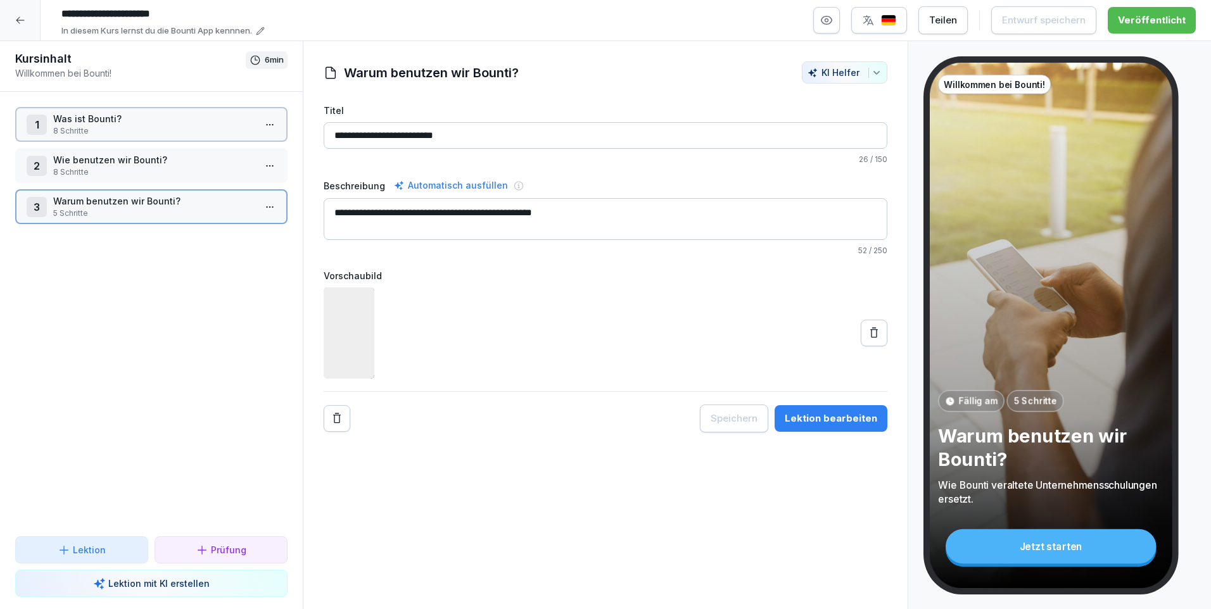
click at [107, 201] on p "Warum benutzen wir Bounti?" at bounding box center [153, 200] width 201 height 13
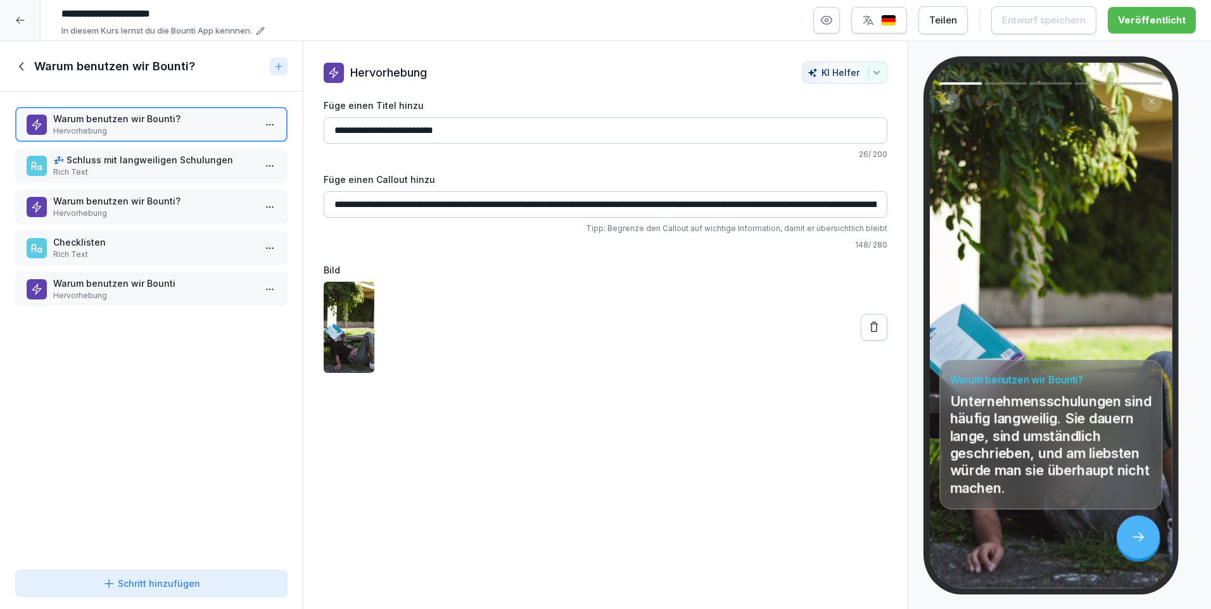
click at [120, 277] on p "Warum benutzen wir Bounti" at bounding box center [153, 283] width 201 height 13
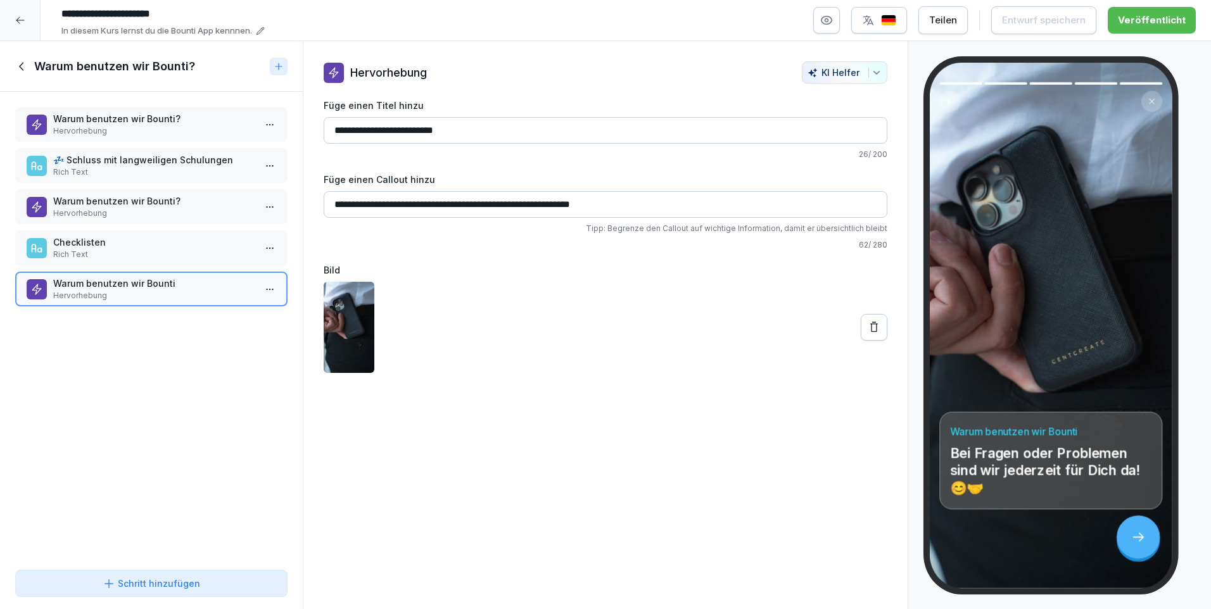
click at [25, 65] on icon at bounding box center [22, 67] width 14 height 14
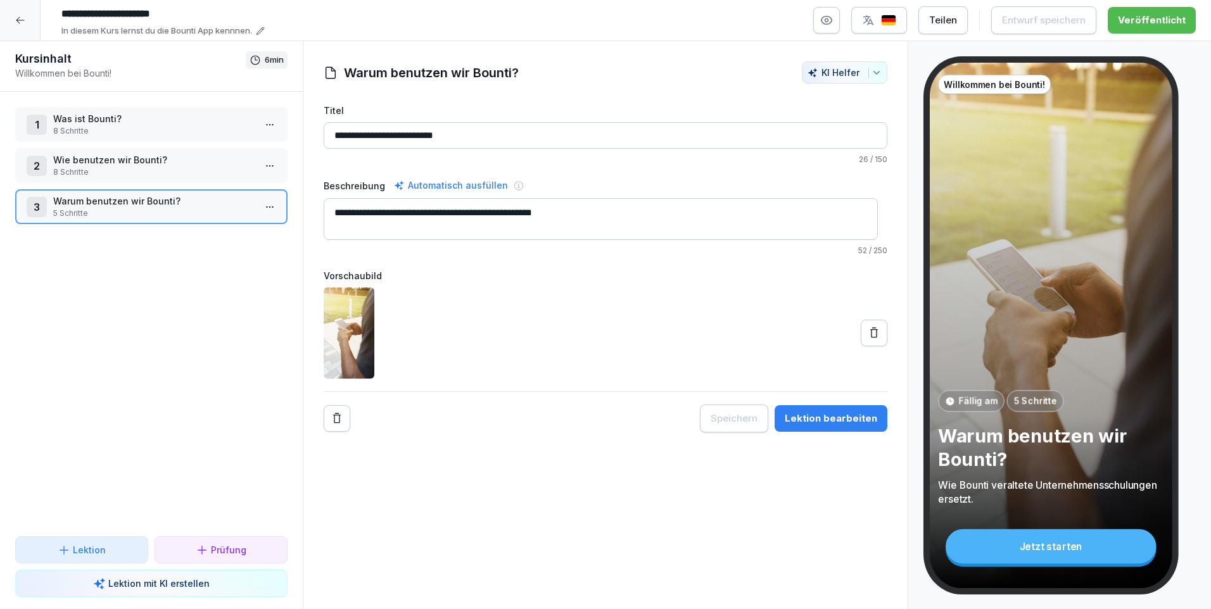
click at [29, 24] on div at bounding box center [20, 20] width 41 height 41
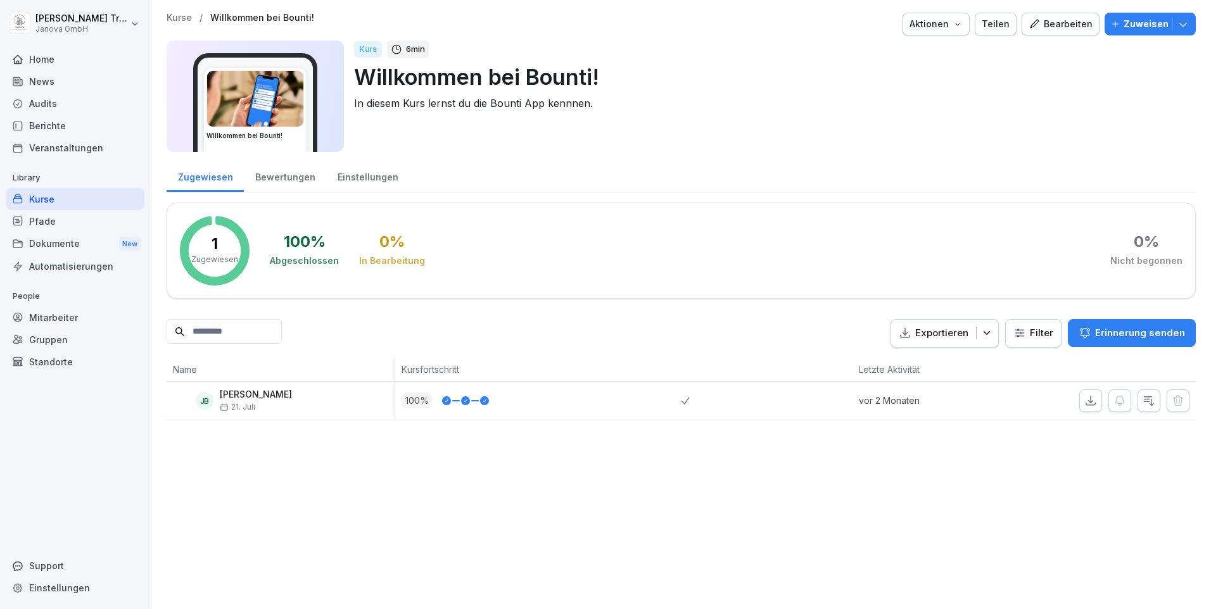
click at [75, 201] on div "Kurse" at bounding box center [75, 199] width 138 height 22
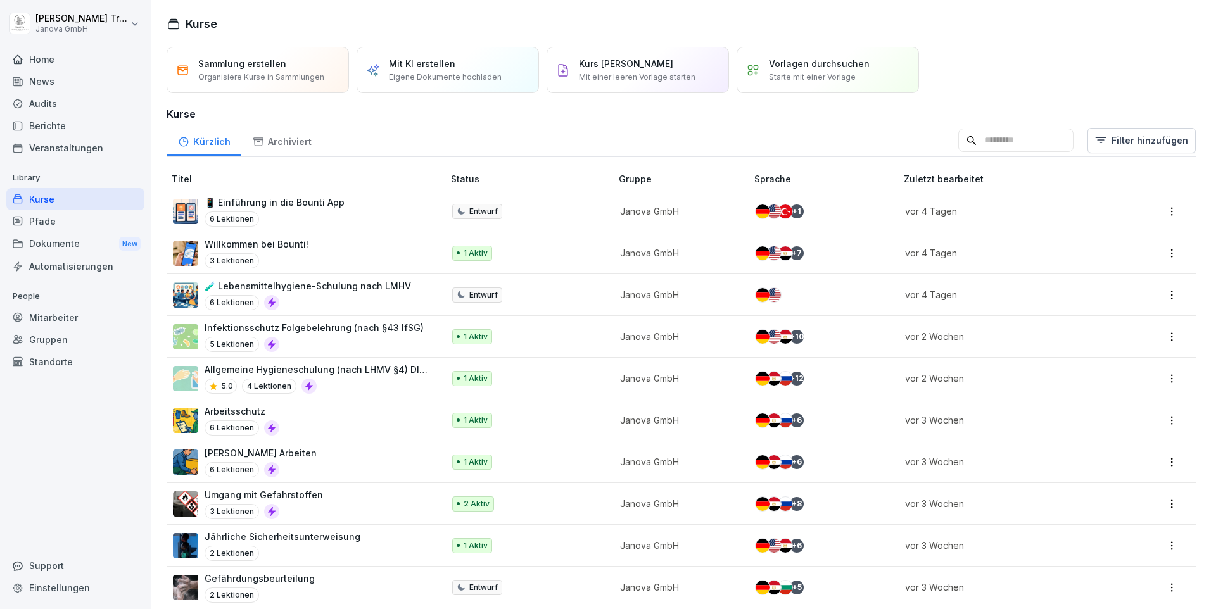
click at [351, 286] on p "🧪 Lebensmittelhygiene-Schulung nach LMHV" at bounding box center [308, 285] width 206 height 13
click at [343, 538] on p "Jährliche Sicherheitsunterweisung" at bounding box center [283, 536] width 156 height 13
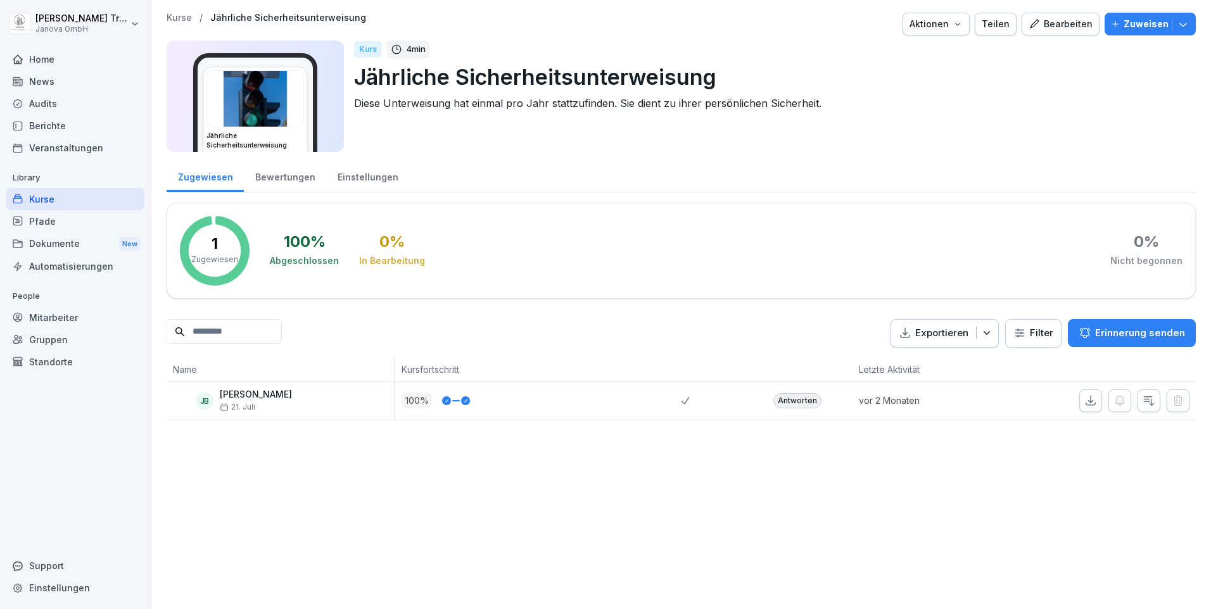
click at [1050, 29] on div "Bearbeiten" at bounding box center [1061, 24] width 64 height 14
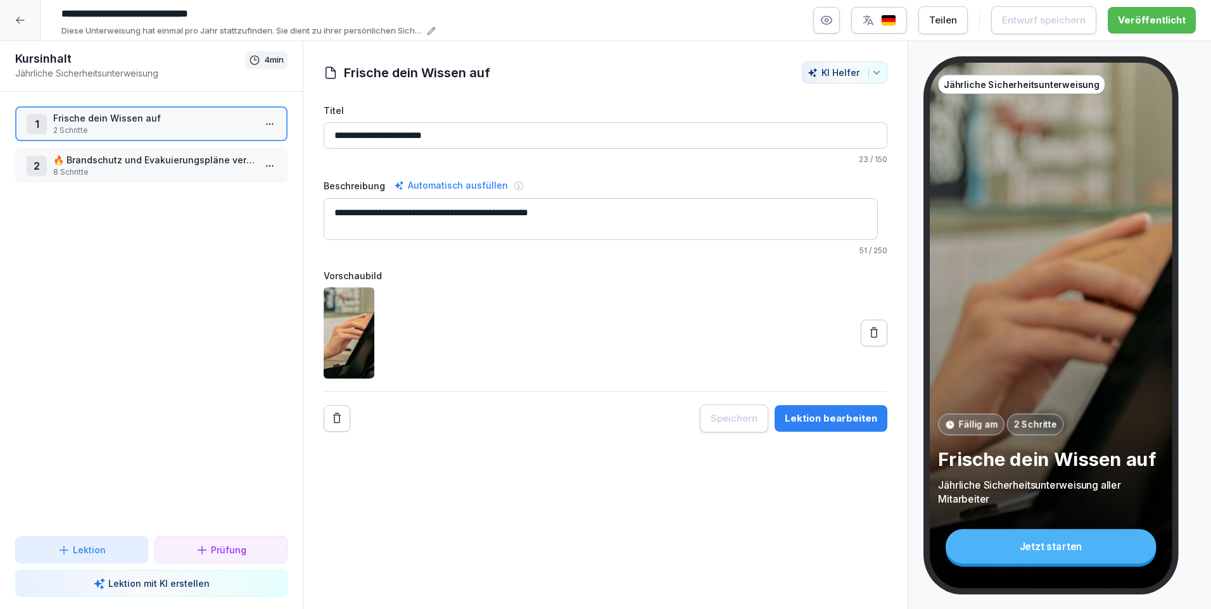
click at [142, 121] on p "Frische dein Wissen auf" at bounding box center [153, 117] width 201 height 13
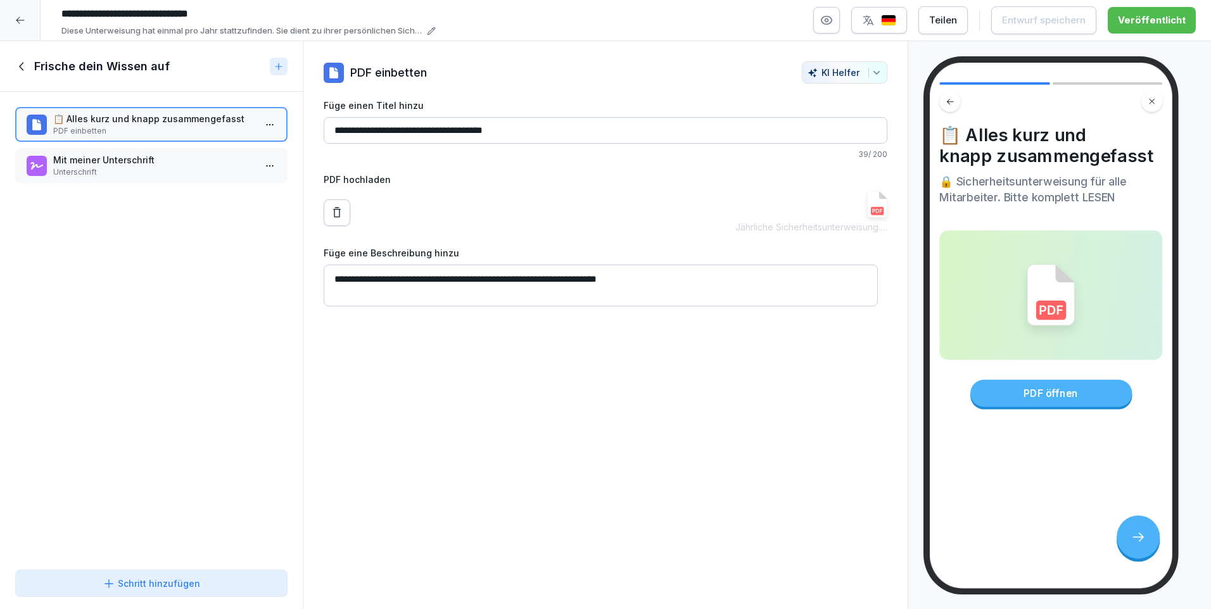
click at [25, 67] on icon at bounding box center [22, 67] width 14 height 14
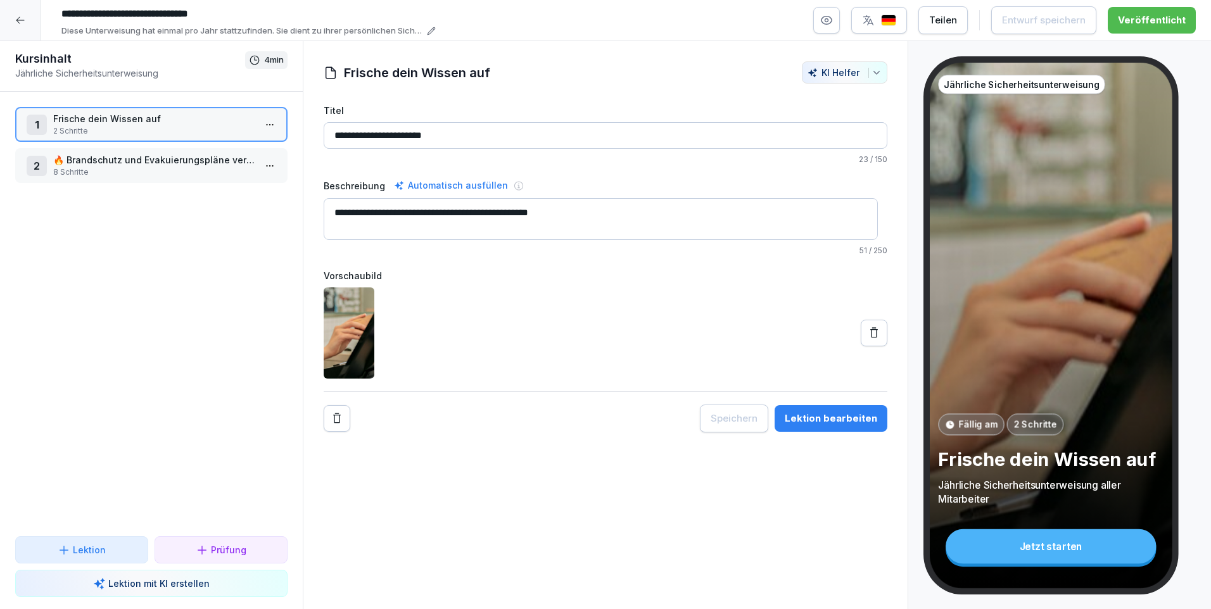
click at [84, 162] on p "🔥 Brandschutz und Evakuierungspläne verstehen" at bounding box center [153, 159] width 201 height 13
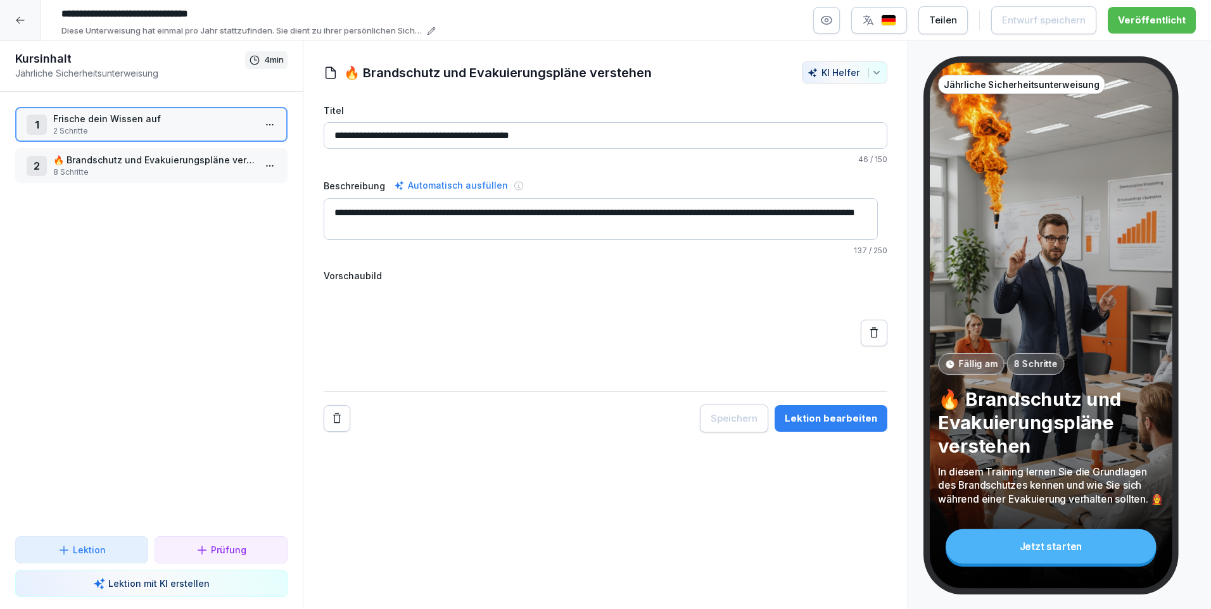
click at [84, 162] on p "🔥 Brandschutz und Evakuierungspläne verstehen" at bounding box center [153, 159] width 201 height 13
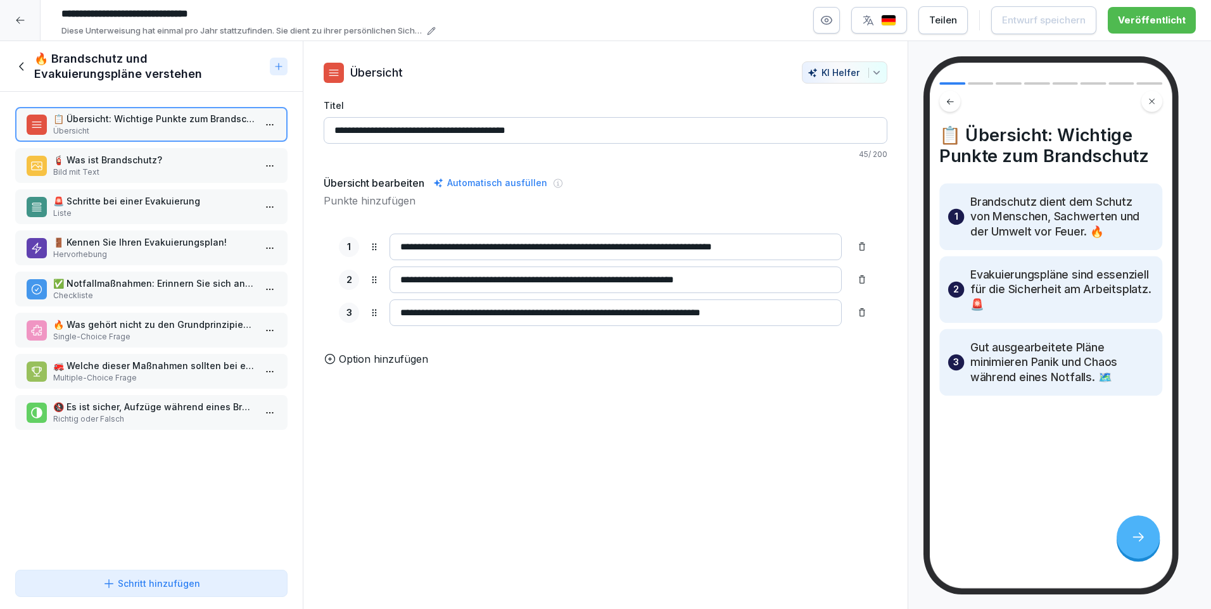
click at [29, 17] on div at bounding box center [20, 20] width 41 height 41
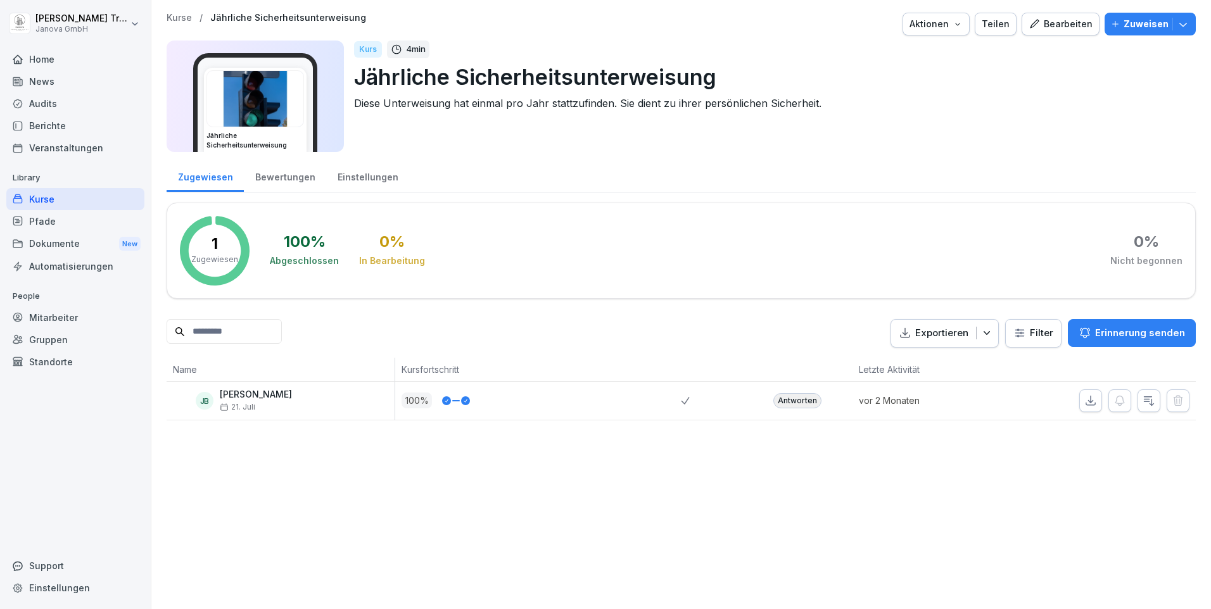
click at [49, 243] on div "Dokumente New" at bounding box center [75, 243] width 138 height 23
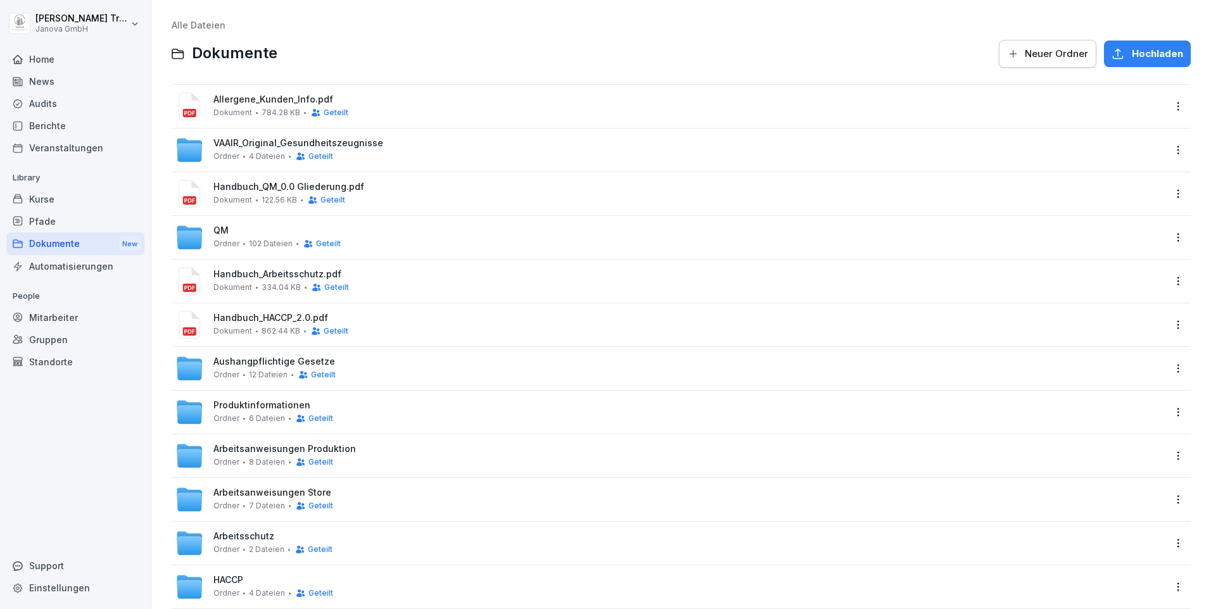
scroll to position [30, 0]
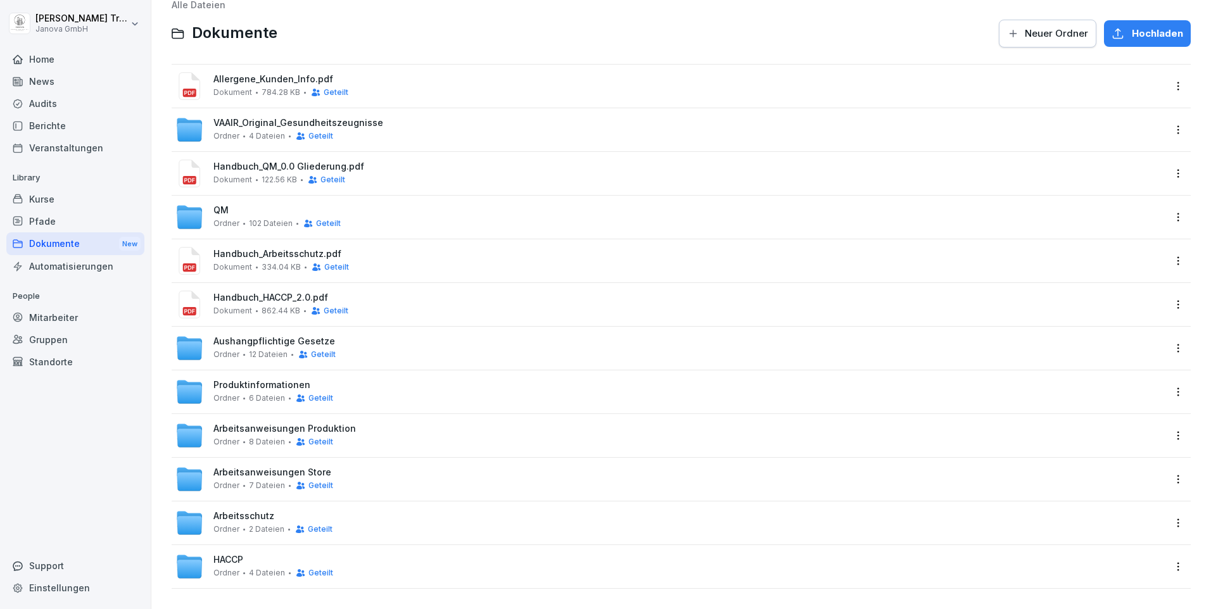
click at [308, 511] on div "Arbeitsschutz Ordner 2 Dateien Geteilt" at bounding box center [272, 522] width 119 height 23
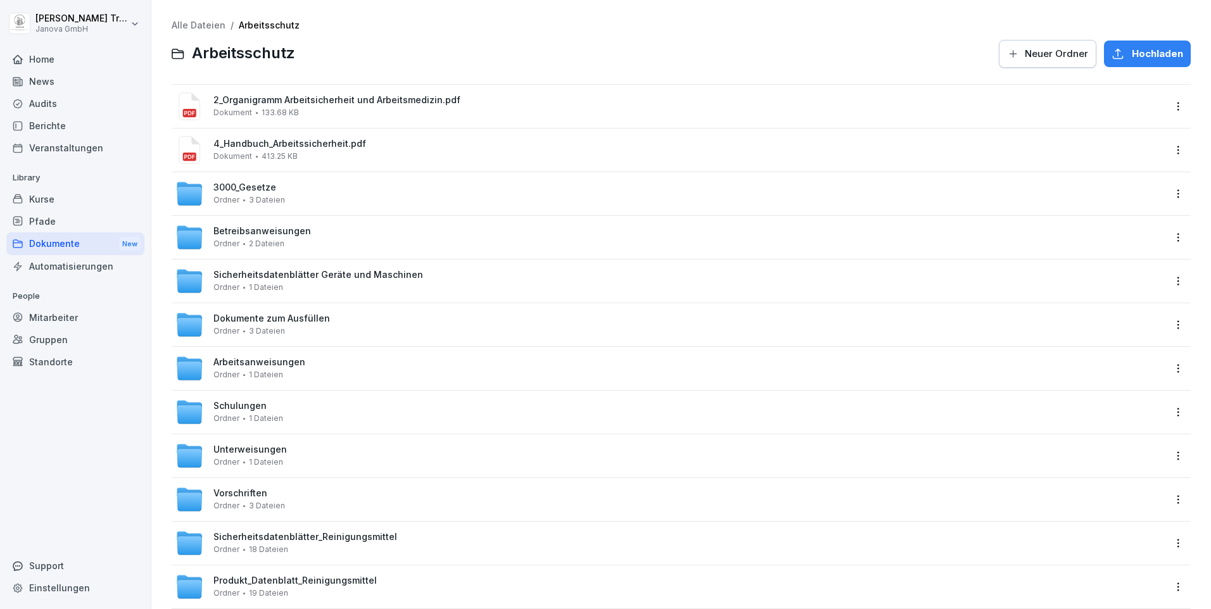
scroll to position [117, 0]
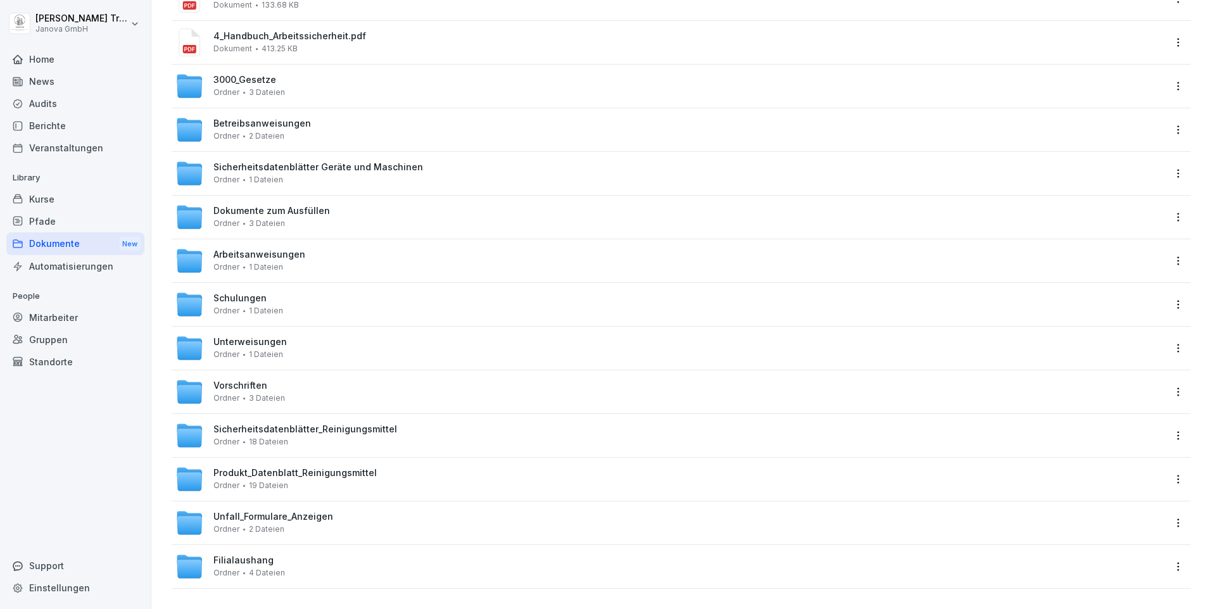
click at [251, 307] on span "1 Dateien" at bounding box center [266, 311] width 34 height 9
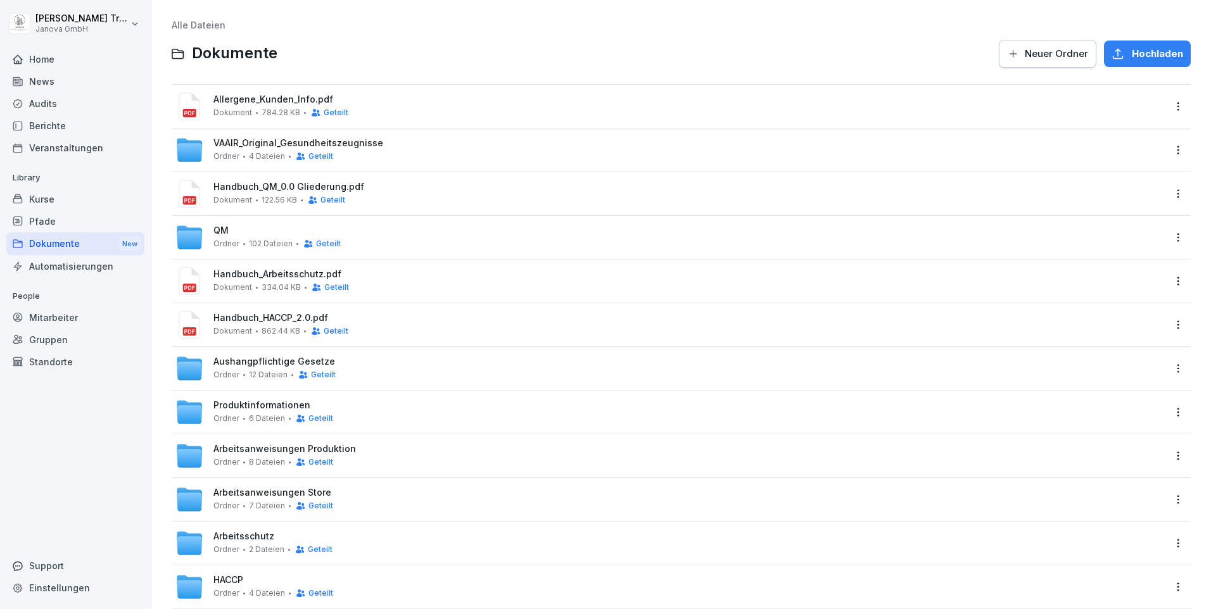
scroll to position [30, 0]
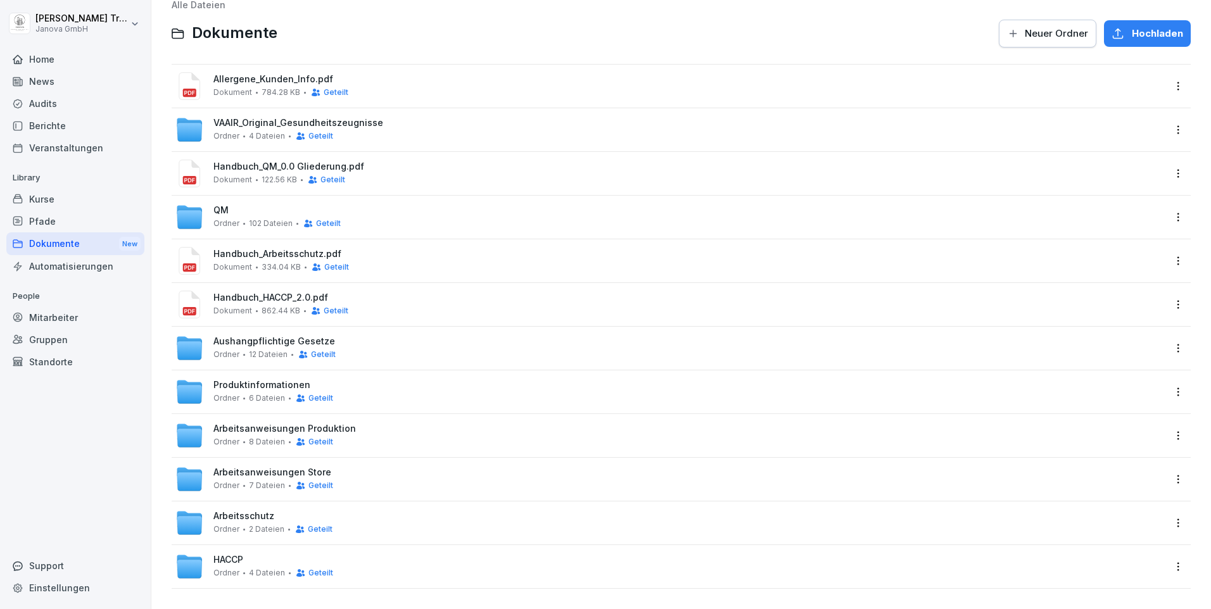
click at [301, 553] on div "HACCP Ordner 4 Dateien Geteilt" at bounding box center [669, 567] width 989 height 28
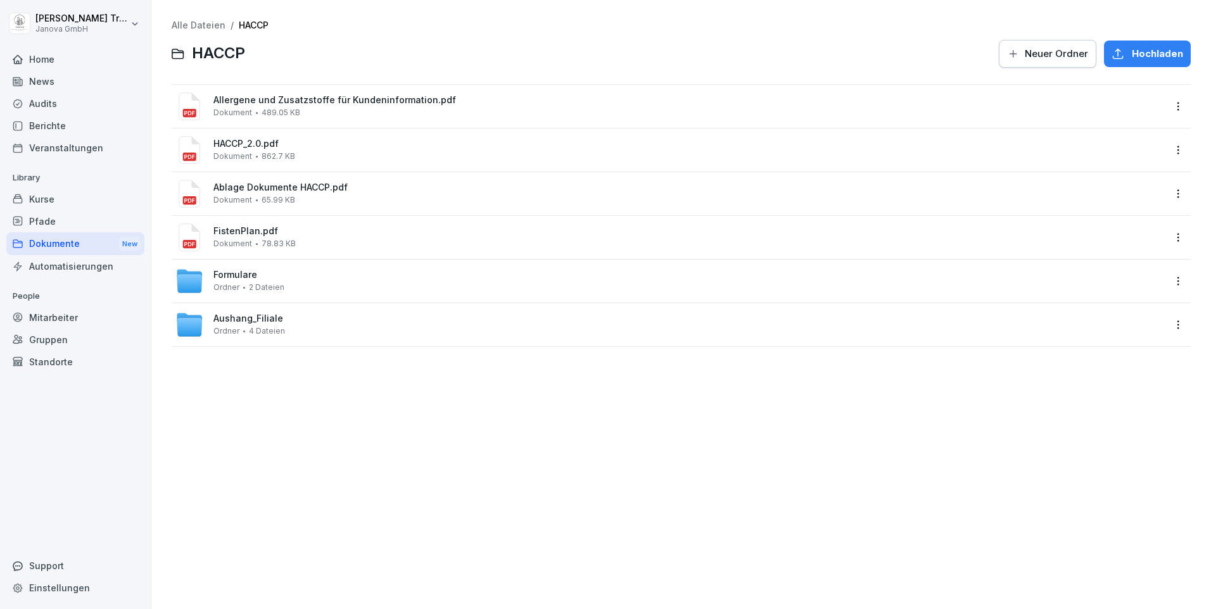
click at [244, 280] on div "Formulare Ordner 2 Dateien" at bounding box center [248, 281] width 71 height 22
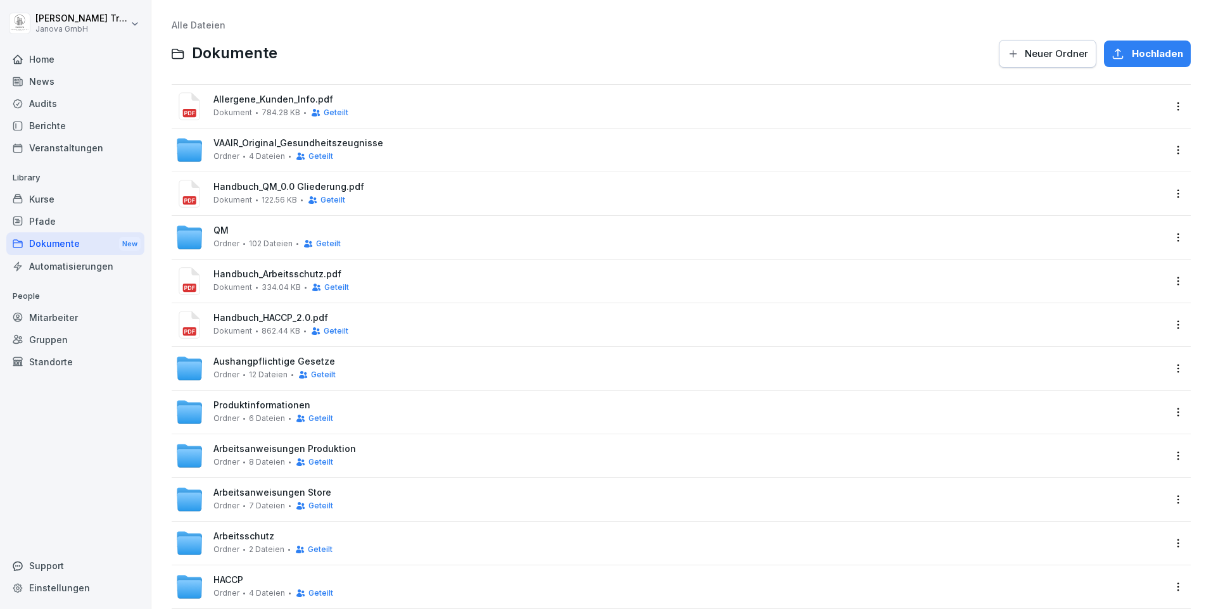
click at [64, 201] on div "Kurse" at bounding box center [75, 199] width 138 height 22
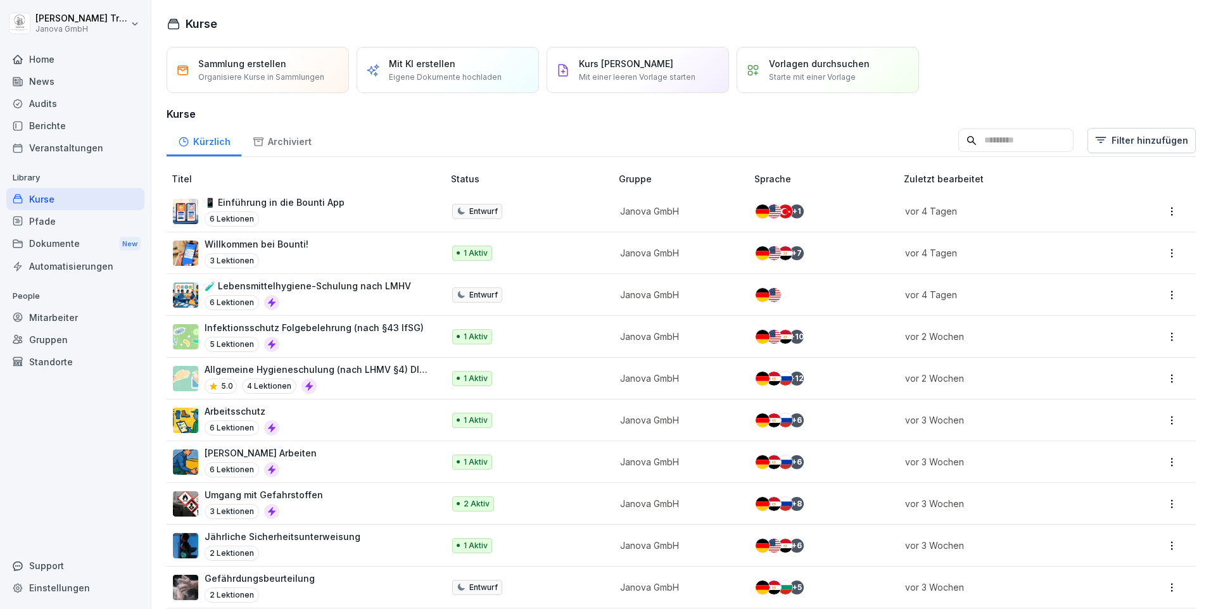
click at [342, 531] on p "Jährliche Sicherheitsunterweisung" at bounding box center [283, 536] width 156 height 13
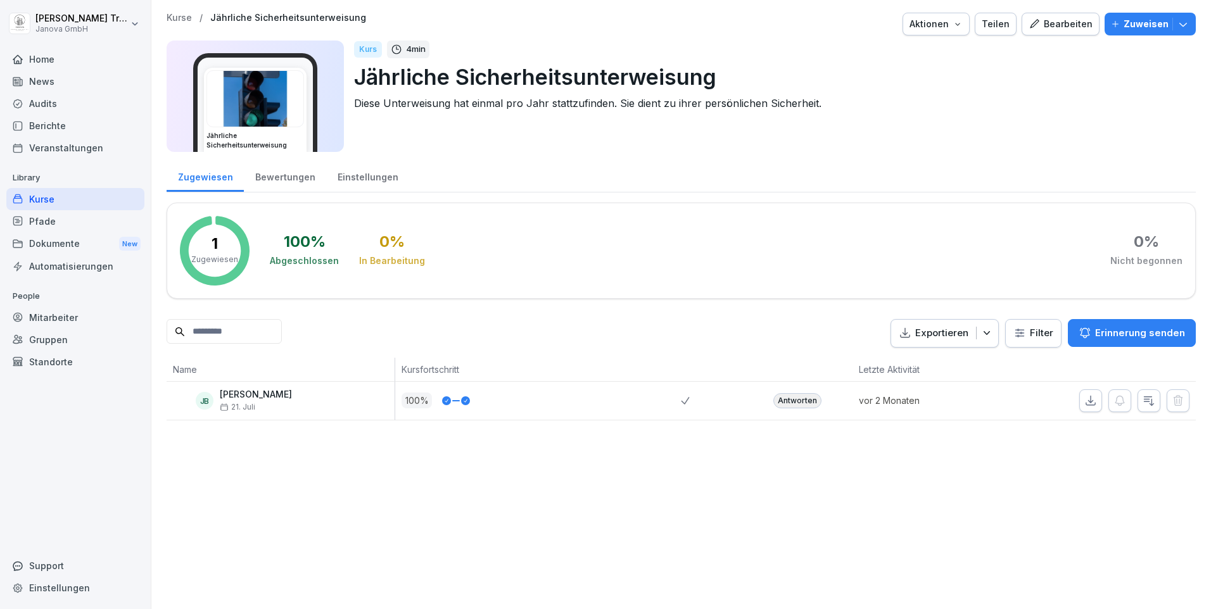
click at [1067, 29] on div "Bearbeiten" at bounding box center [1061, 24] width 64 height 14
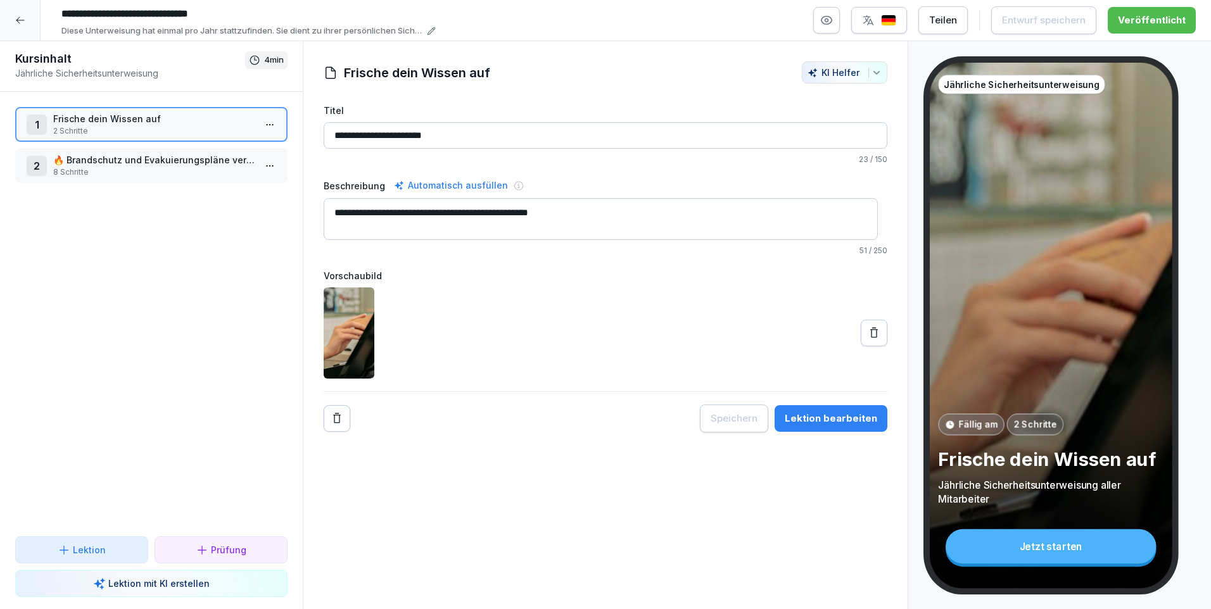
click at [168, 130] on p "2 Schritte" at bounding box center [153, 130] width 201 height 11
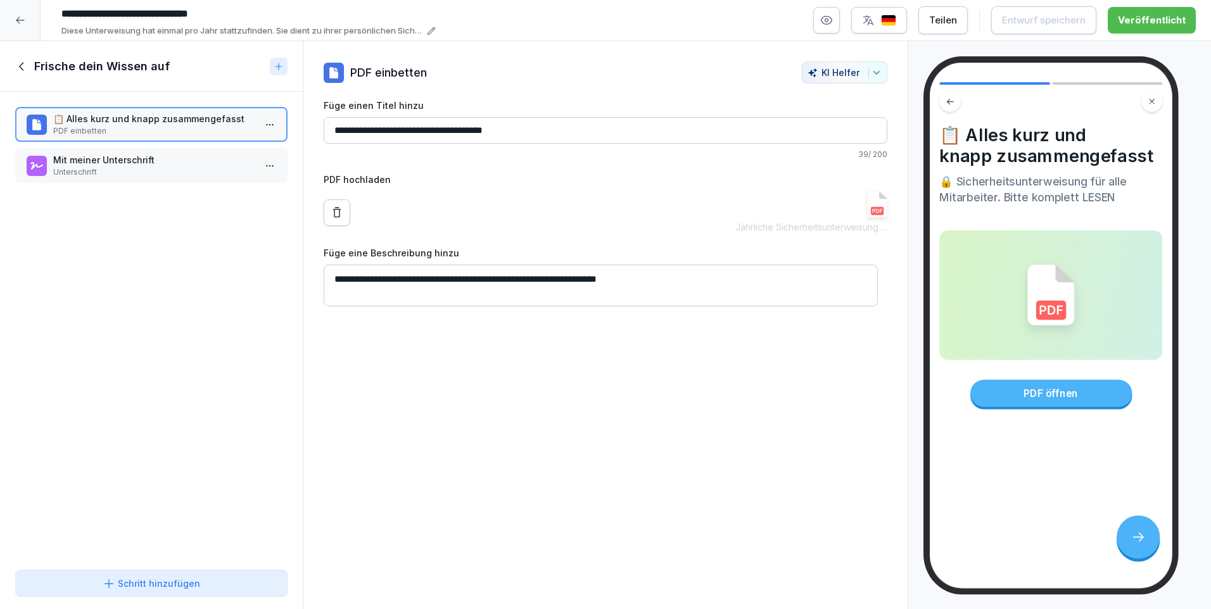
click at [1031, 392] on div "PDF öffnen" at bounding box center [1051, 393] width 162 height 27
click at [869, 213] on img at bounding box center [877, 204] width 20 height 27
click at [23, 63] on icon at bounding box center [21, 66] width 4 height 8
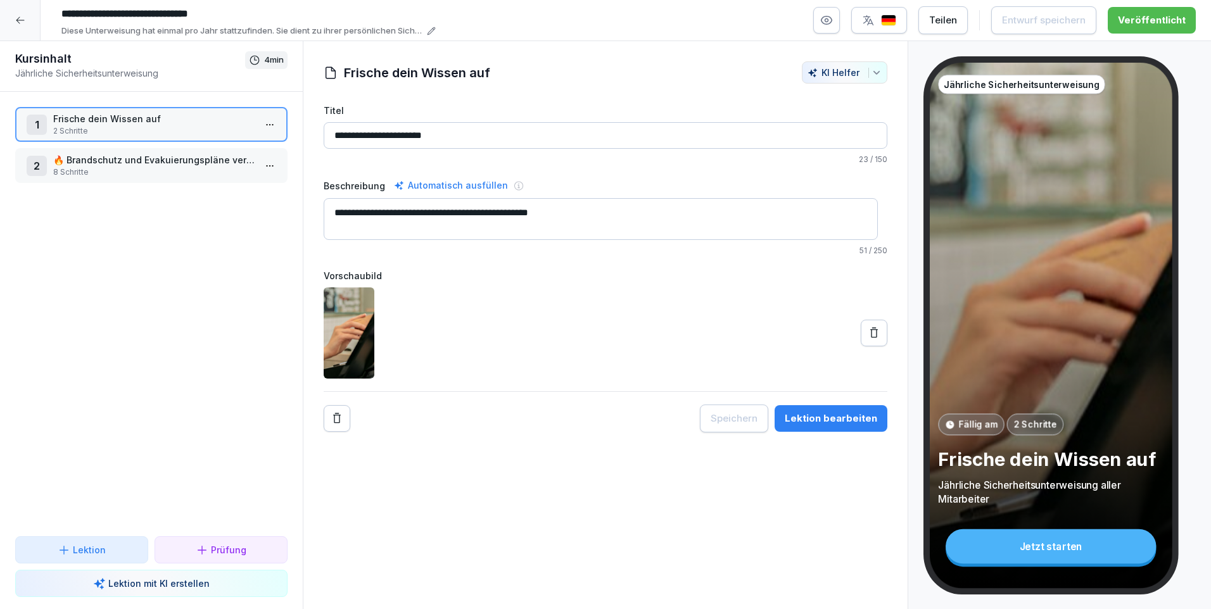
click at [112, 159] on p "🔥 Brandschutz und Evakuierungspläne verstehen" at bounding box center [153, 159] width 201 height 13
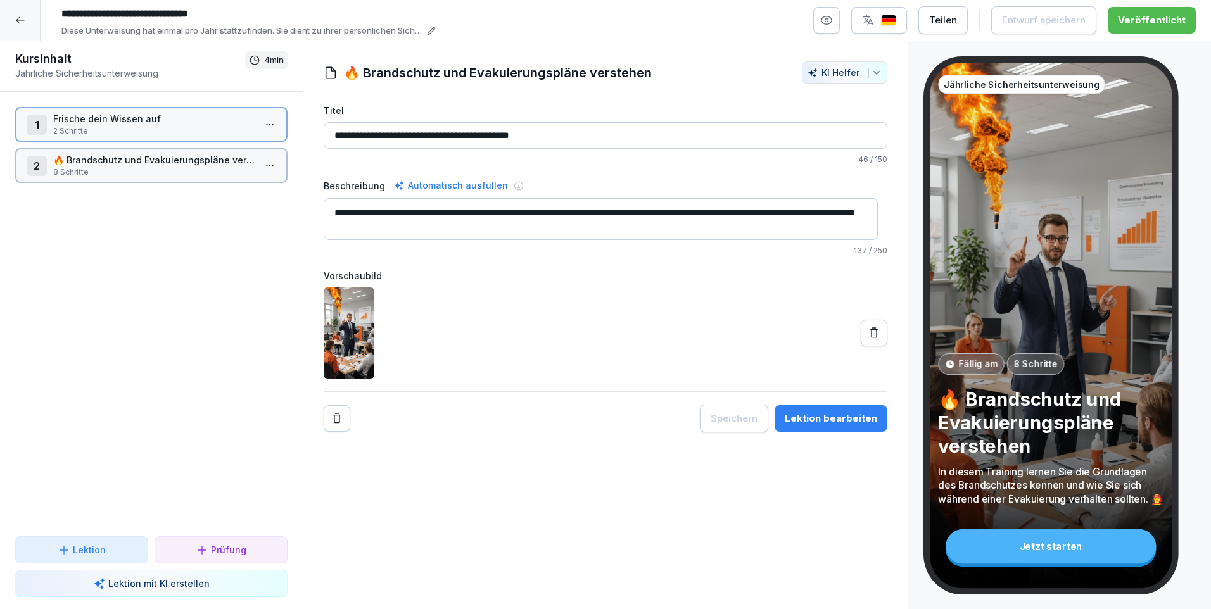
click at [112, 159] on p "🔥 Brandschutz und Evakuierungspläne verstehen" at bounding box center [153, 159] width 201 height 13
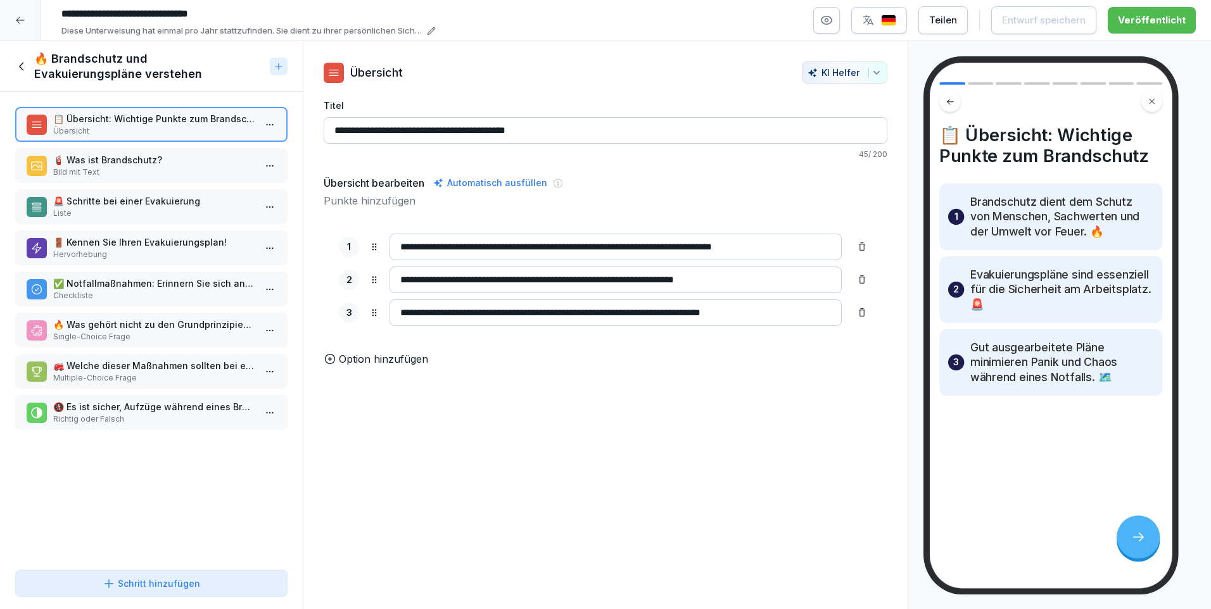
click at [112, 159] on p "🧯 Was ist Brandschutz?" at bounding box center [153, 159] width 201 height 13
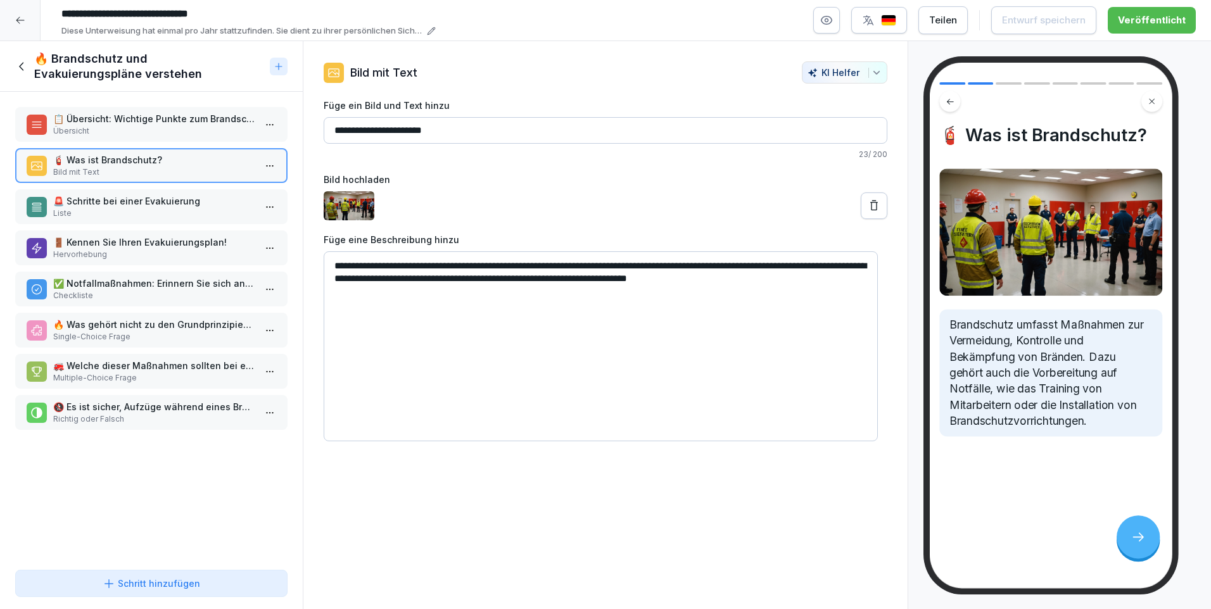
click at [111, 198] on p "🚨 Schritte bei einer Evakuierung" at bounding box center [153, 200] width 201 height 13
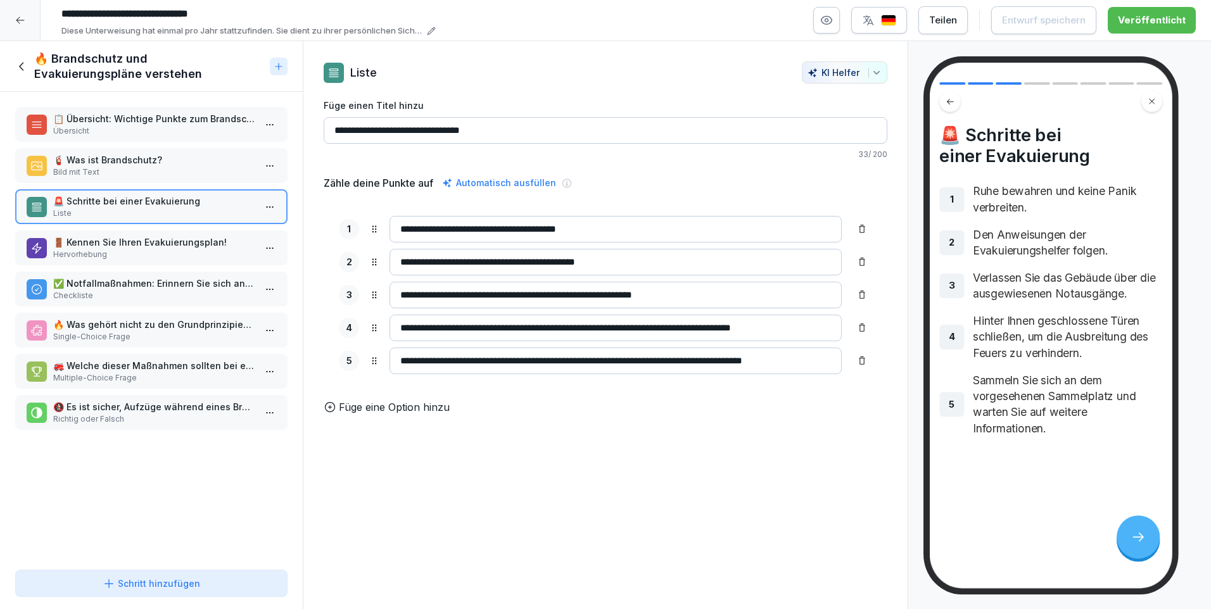
click at [118, 244] on p "🚪 Kennen Sie Ihren Evakuierungsplan!" at bounding box center [153, 242] width 201 height 13
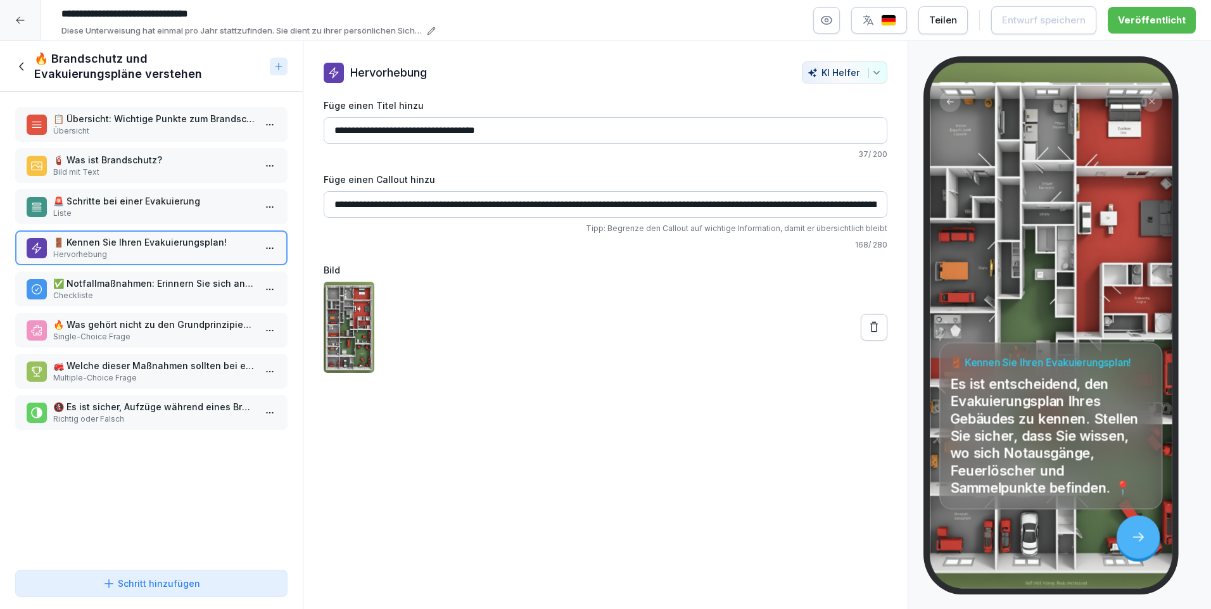
click at [125, 287] on p "✅ Notfallmaßnahmen: Erinnern Sie sich an diese Punkte" at bounding box center [153, 283] width 201 height 13
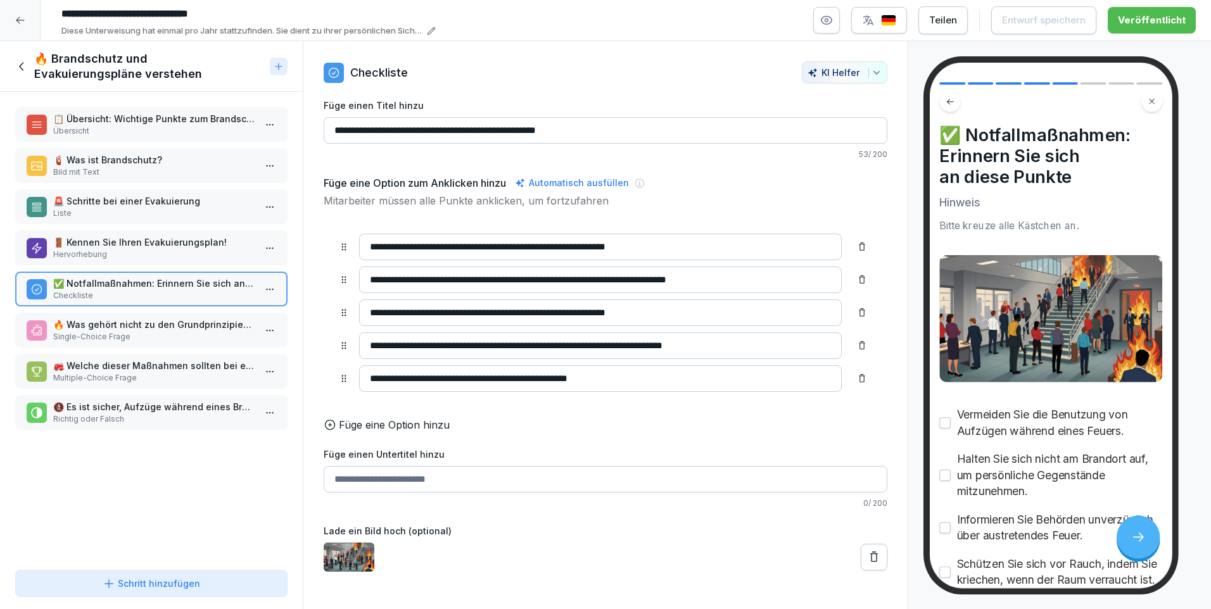
click at [127, 321] on p "🔥 Was gehört nicht zu den Grundprinzipien des Brandschutzes?" at bounding box center [153, 324] width 201 height 13
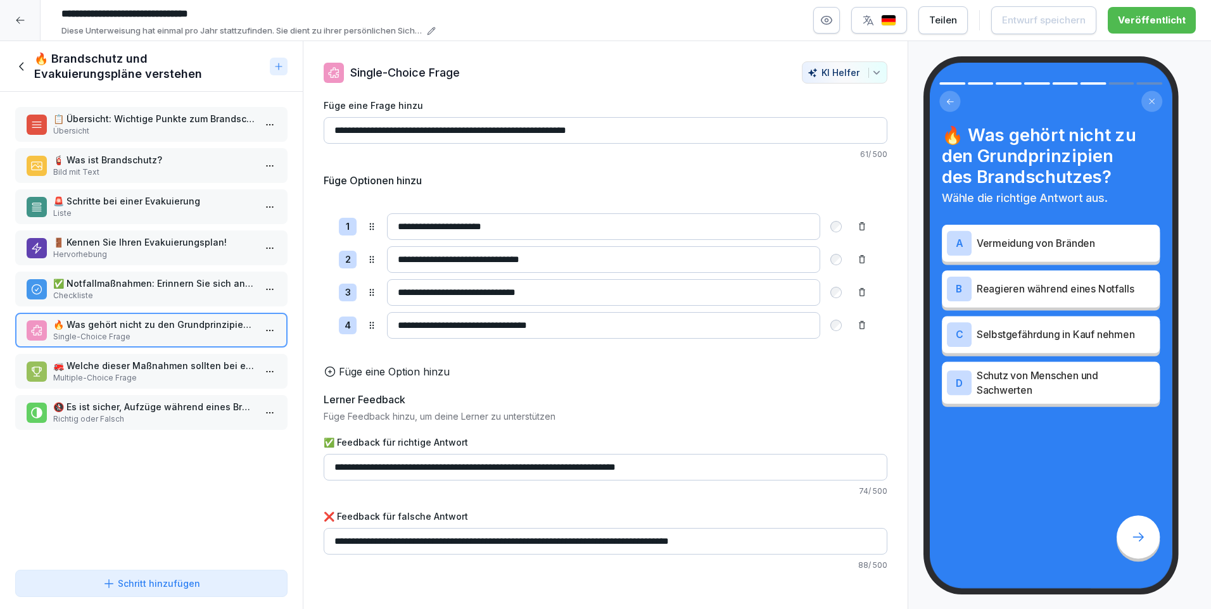
click at [129, 359] on div "🚒 Welche dieser Maßnahmen sollten bei einer Evakuierung beachtet werden? (Mehrf…" at bounding box center [151, 371] width 272 height 35
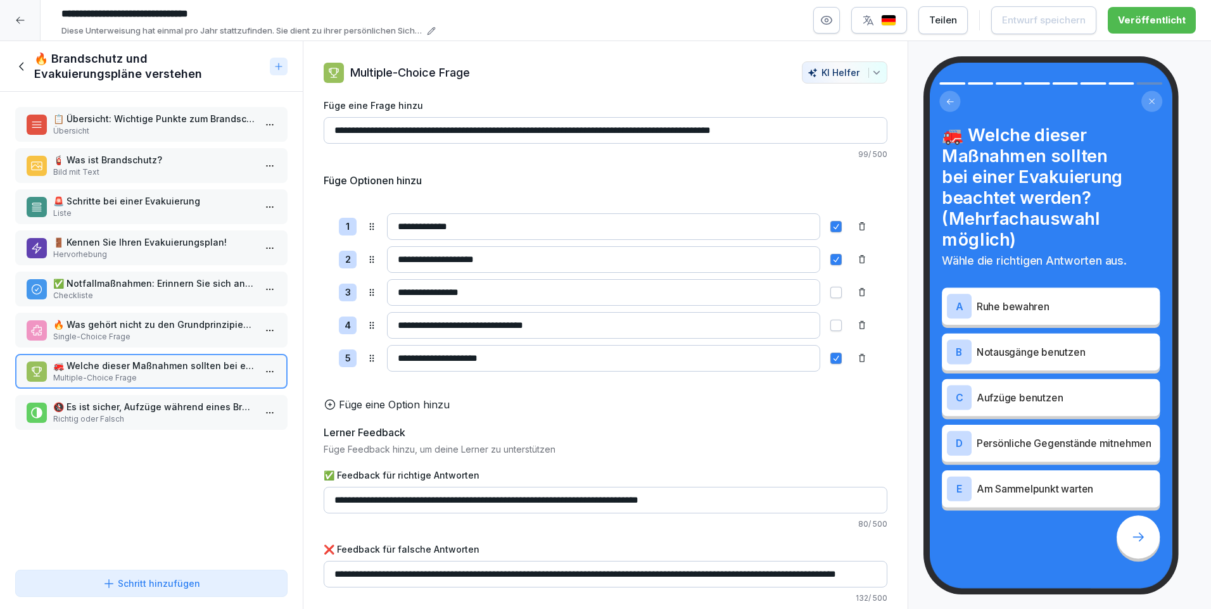
click at [134, 402] on p "🚷 Es ist sicher, Aufzüge während eines Brands zu benutzen." at bounding box center [153, 406] width 201 height 13
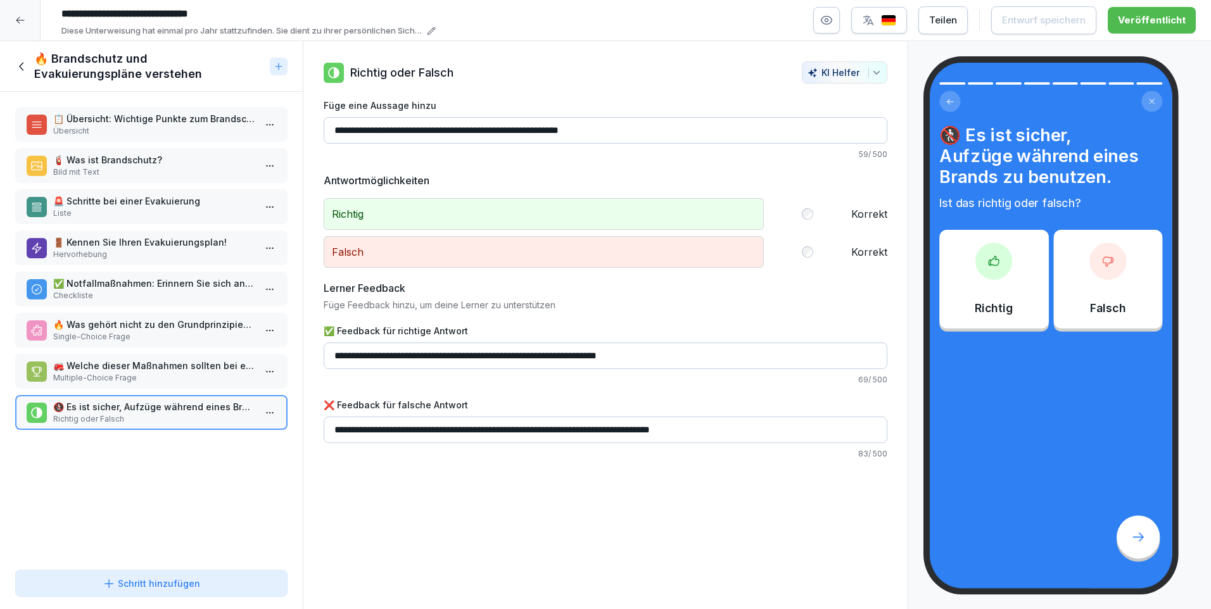
click at [20, 67] on icon at bounding box center [21, 66] width 4 height 8
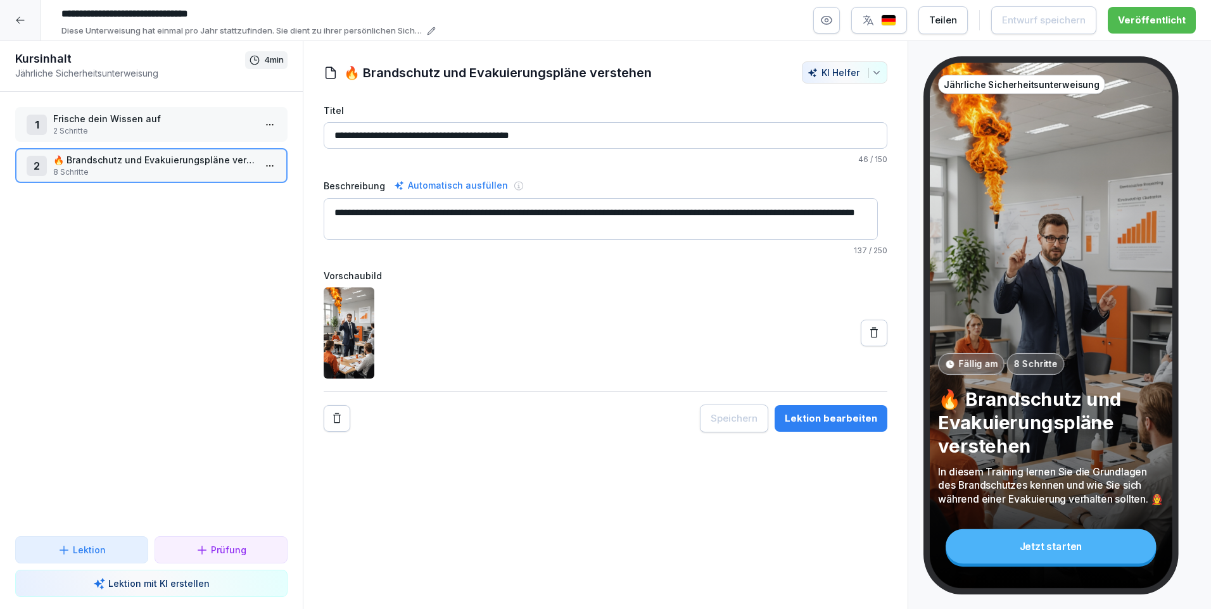
click at [25, 18] on icon at bounding box center [20, 20] width 10 height 10
